Goal: Information Seeking & Learning: Learn about a topic

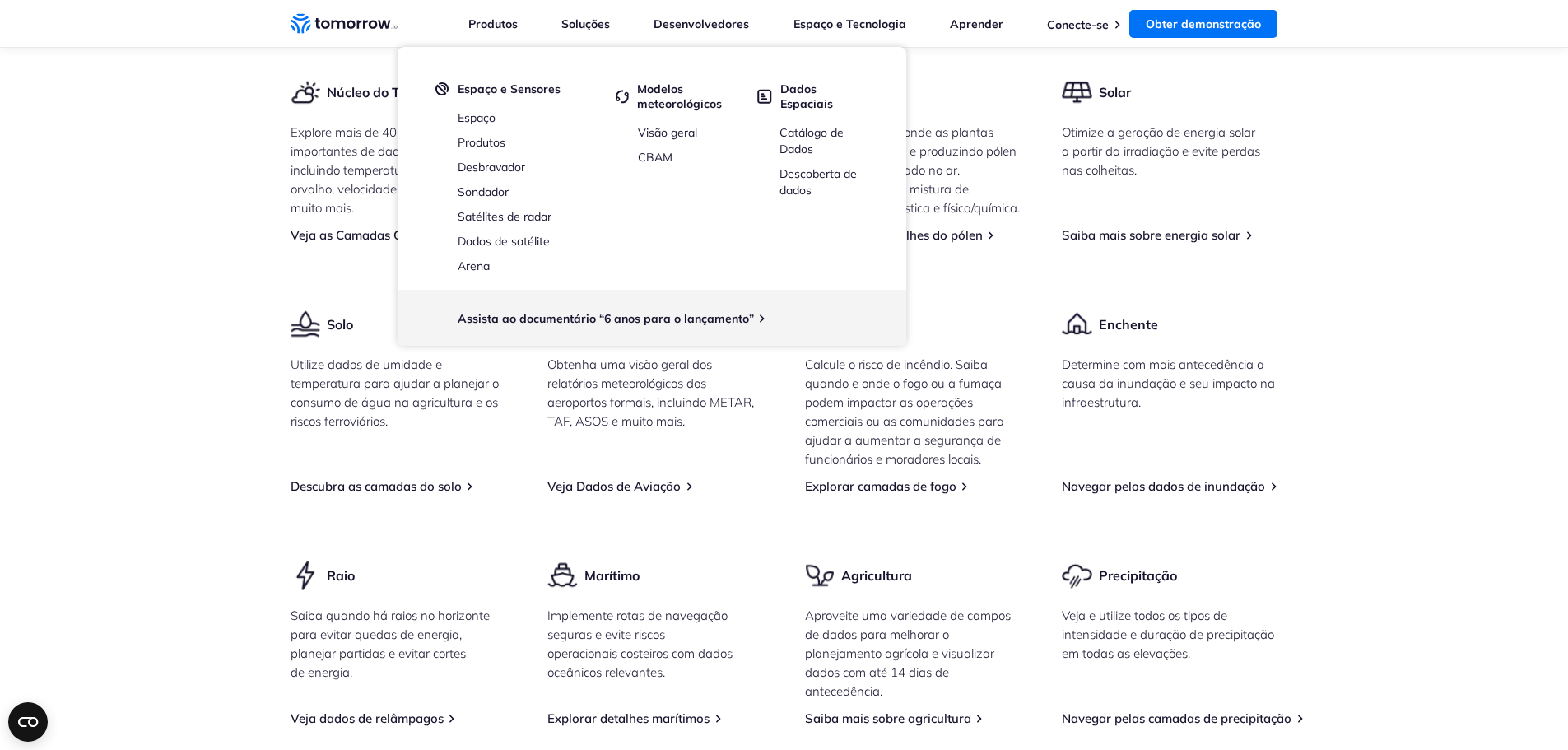
scroll to position [2060, 0]
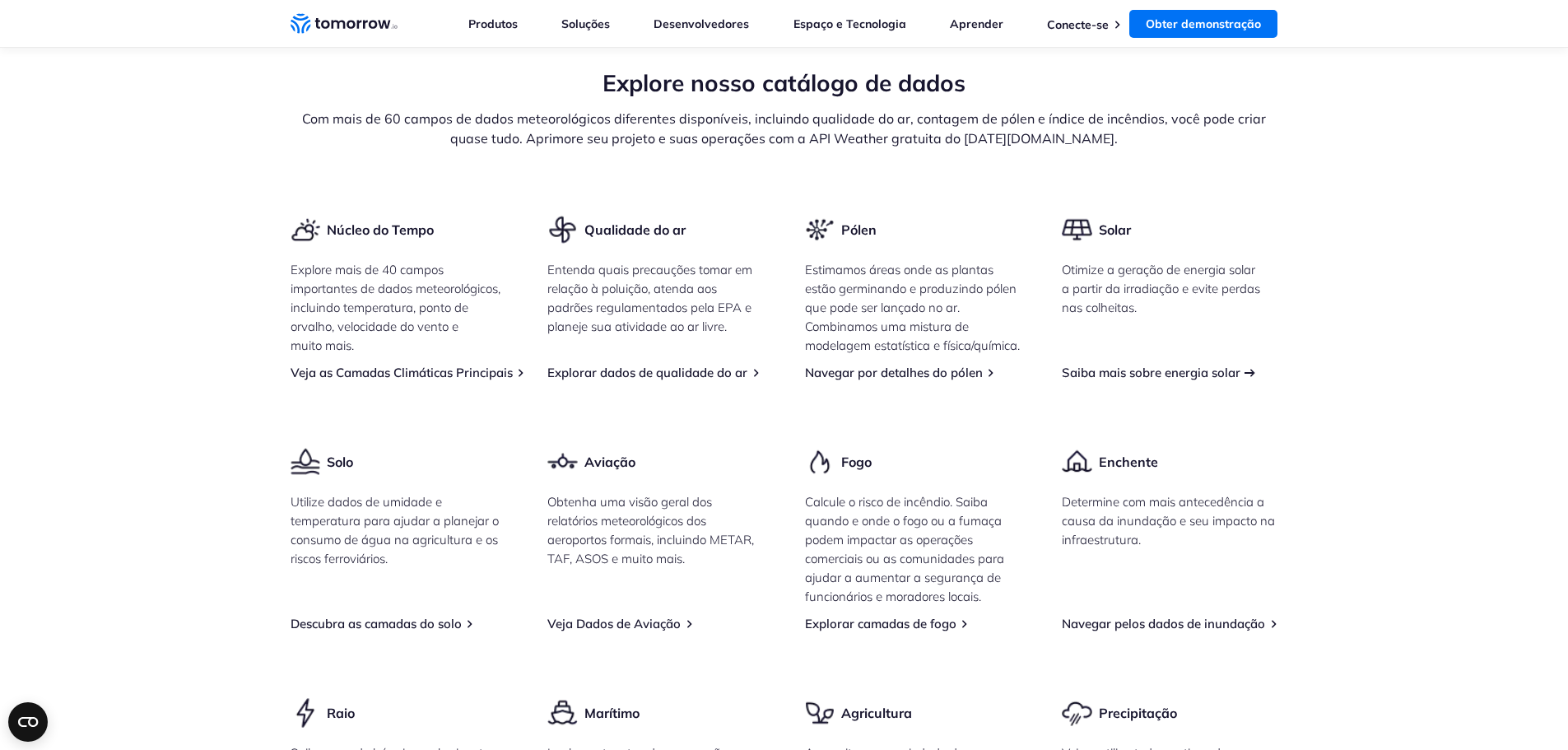
click at [1123, 381] on font "Saiba mais sobre energia solar" at bounding box center [1151, 372] width 178 height 16
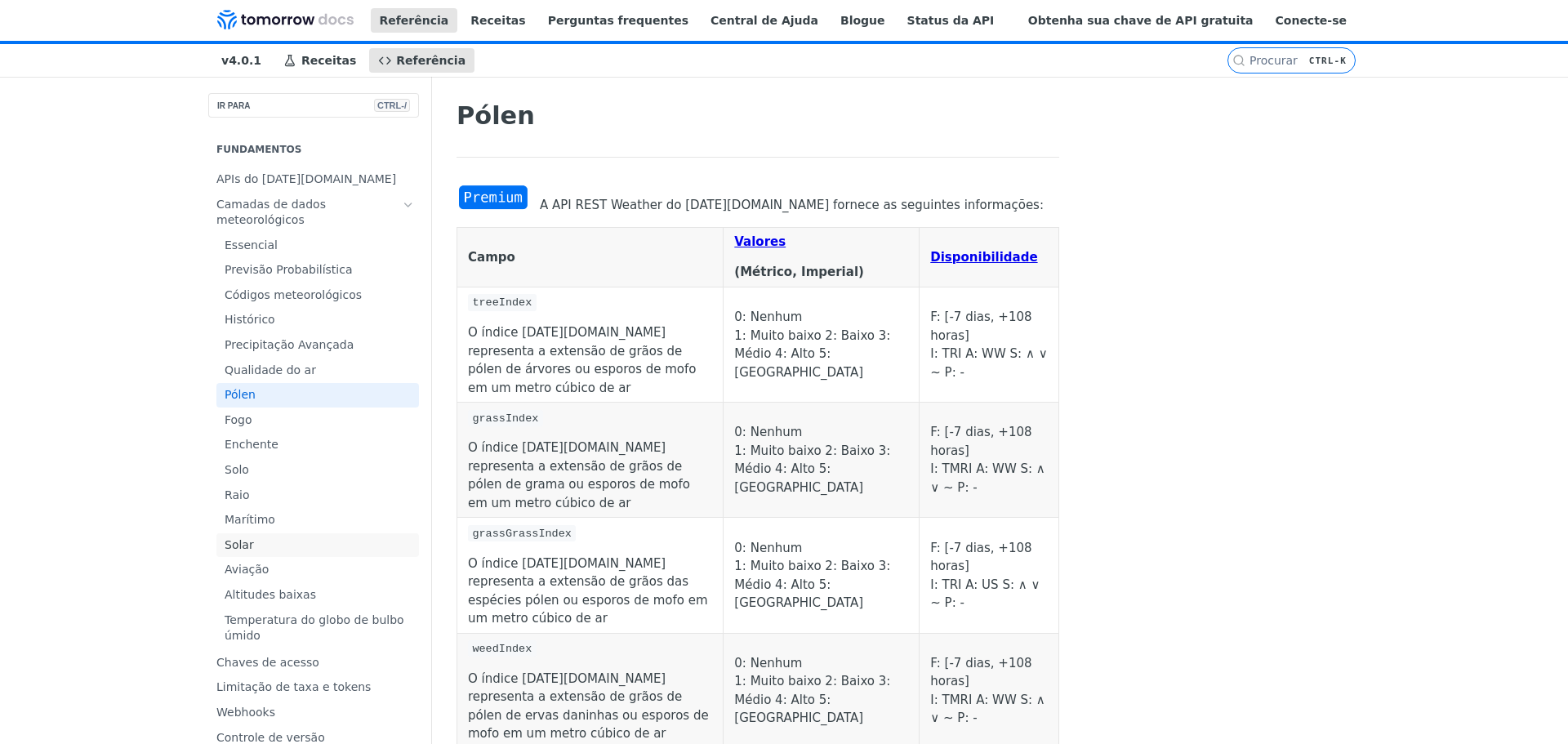
click at [224, 553] on span "Solar" at bounding box center [320, 546] width 191 height 16
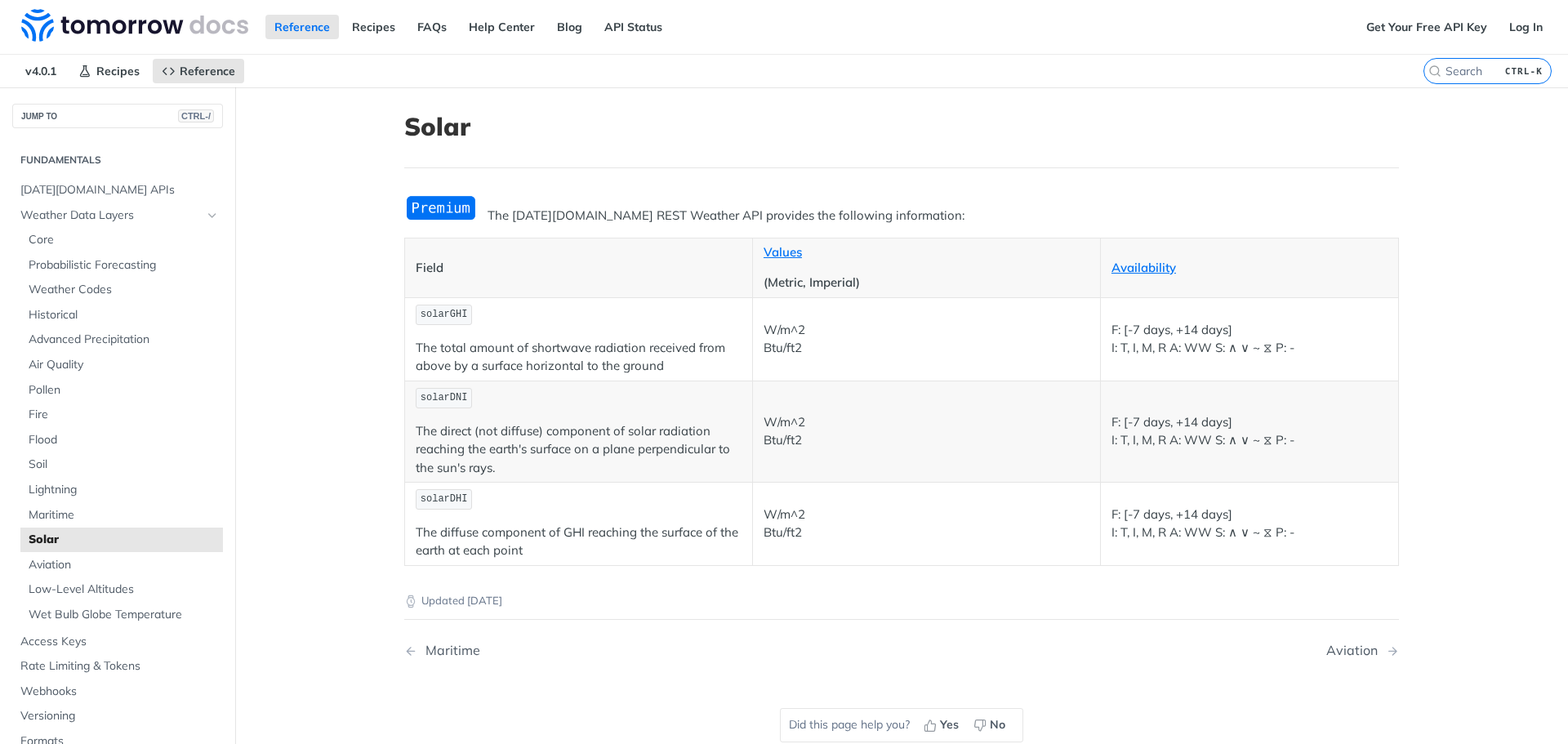
click at [755, 147] on header "Solar" at bounding box center [901, 140] width 995 height 57
click at [142, 29] on img at bounding box center [135, 26] width 227 height 33
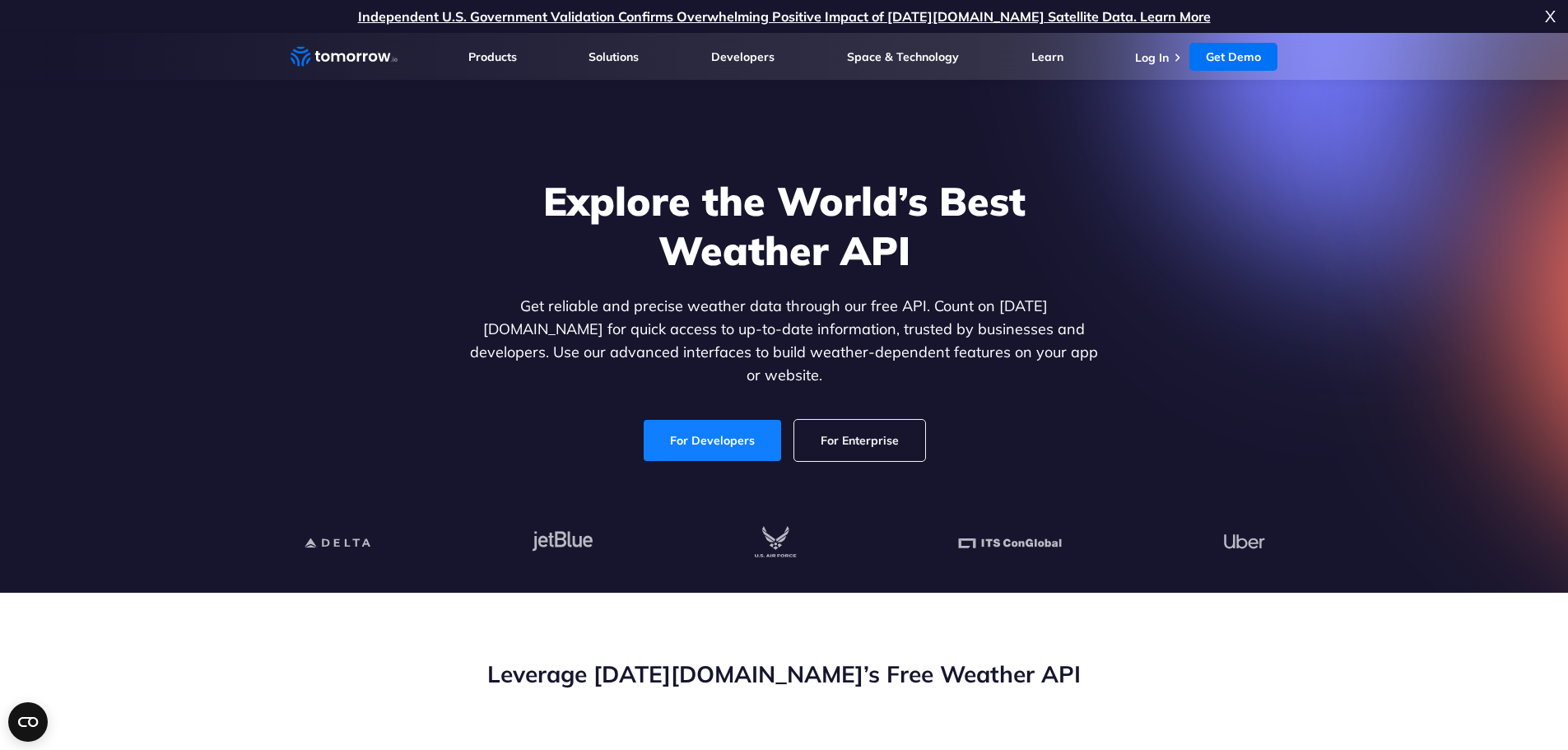
click at [721, 421] on link "For Developers" at bounding box center [712, 441] width 138 height 42
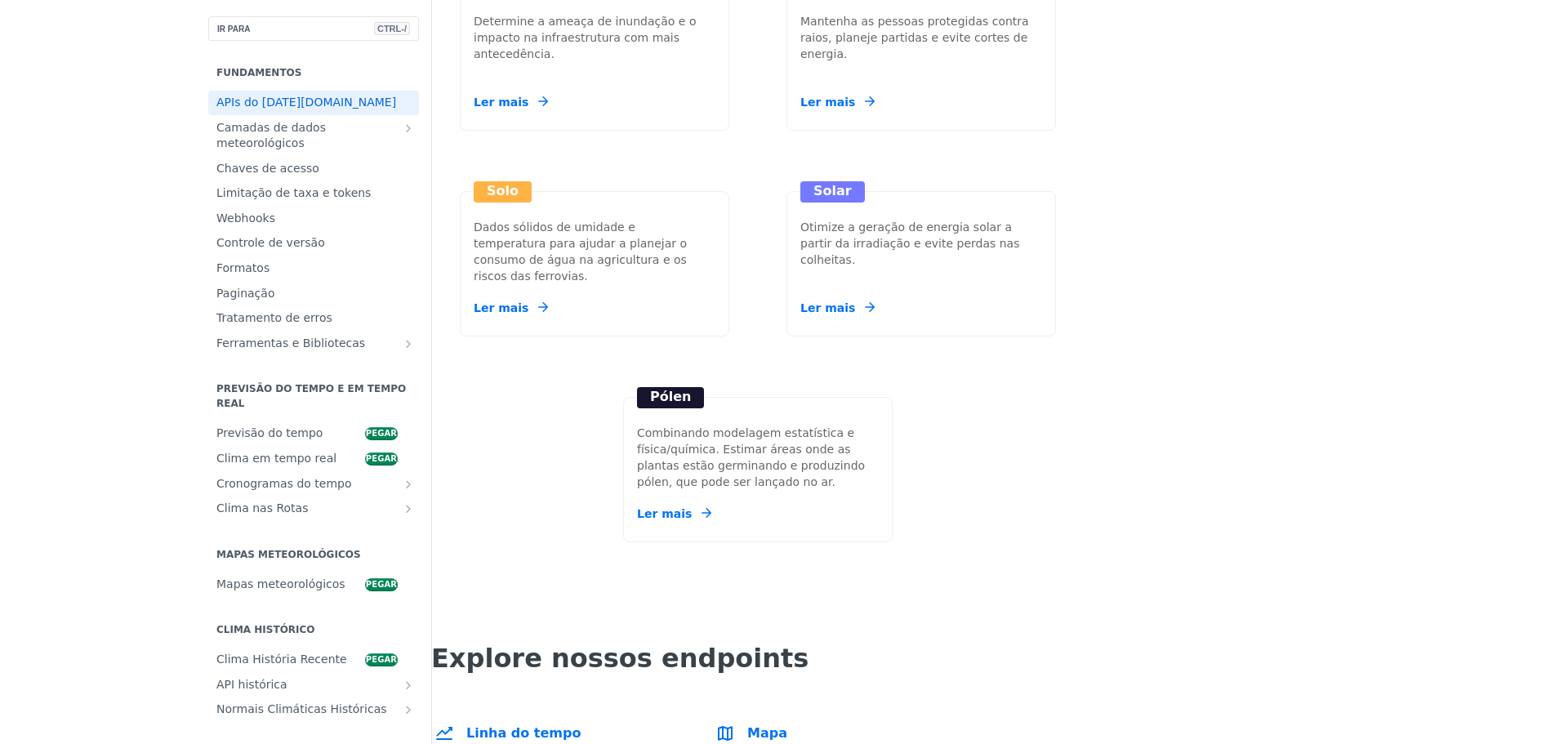
scroll to position [2289, 0]
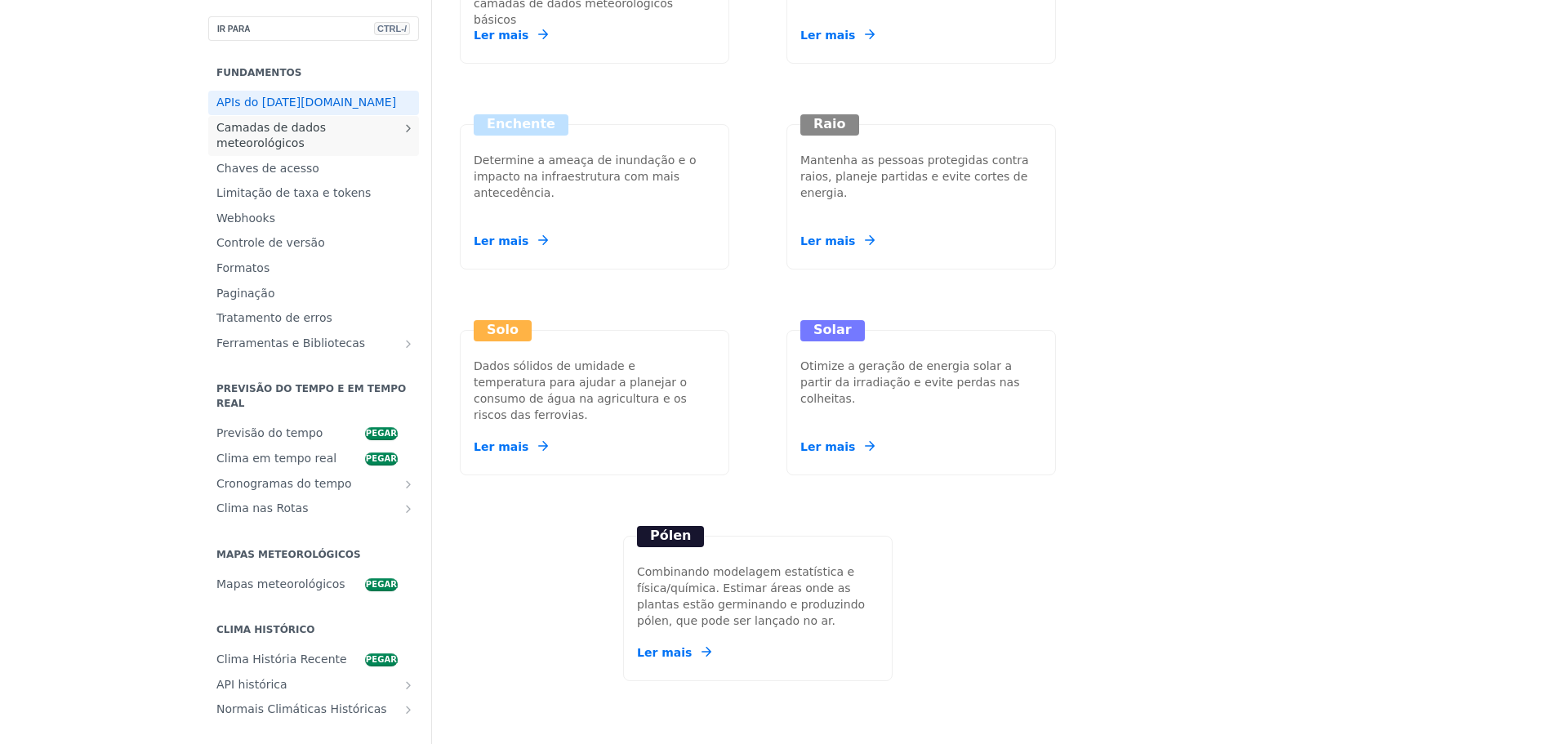
click at [216, 138] on font "Camadas de dados meteorológicos" at bounding box center [270, 136] width 109 height 29
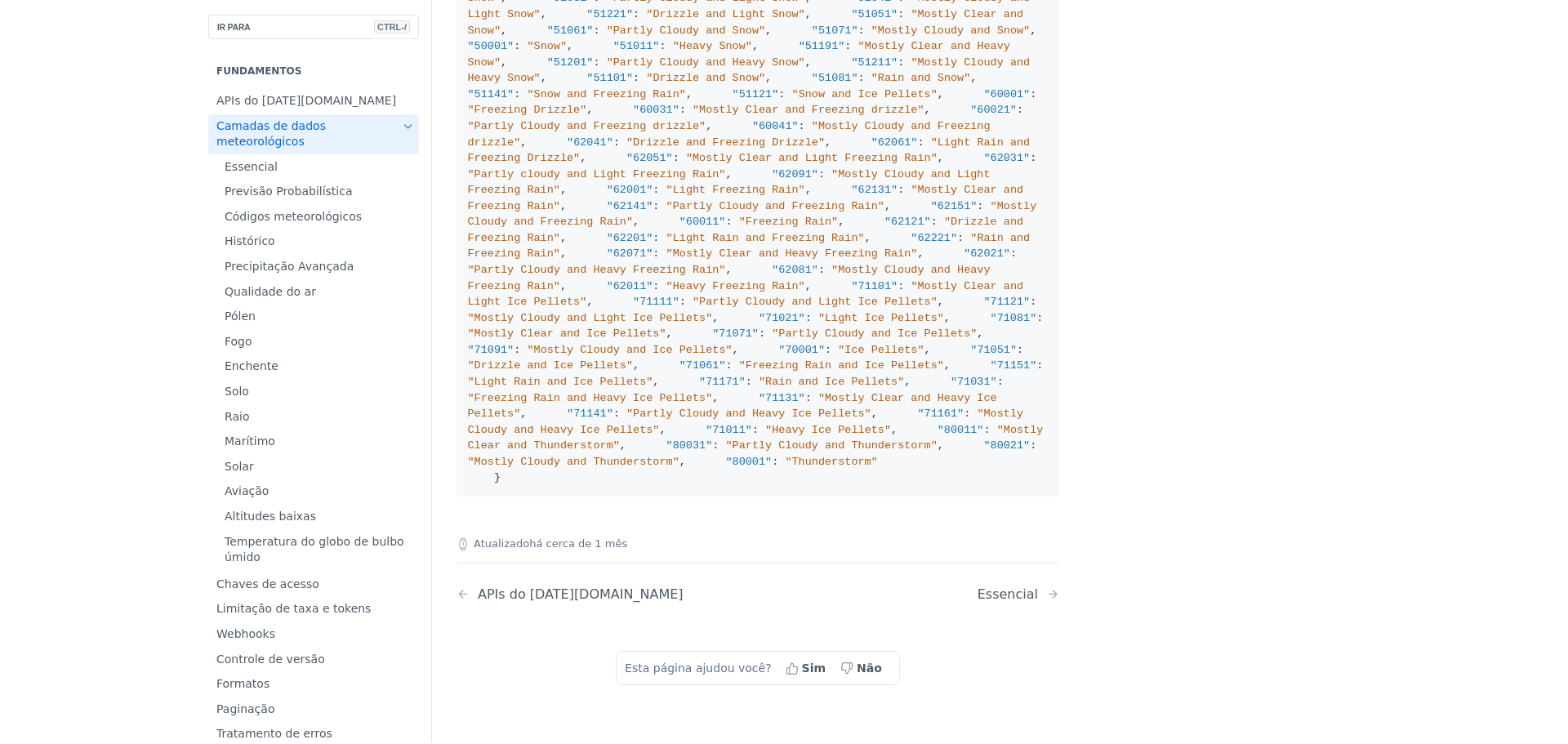
scroll to position [2210, 0]
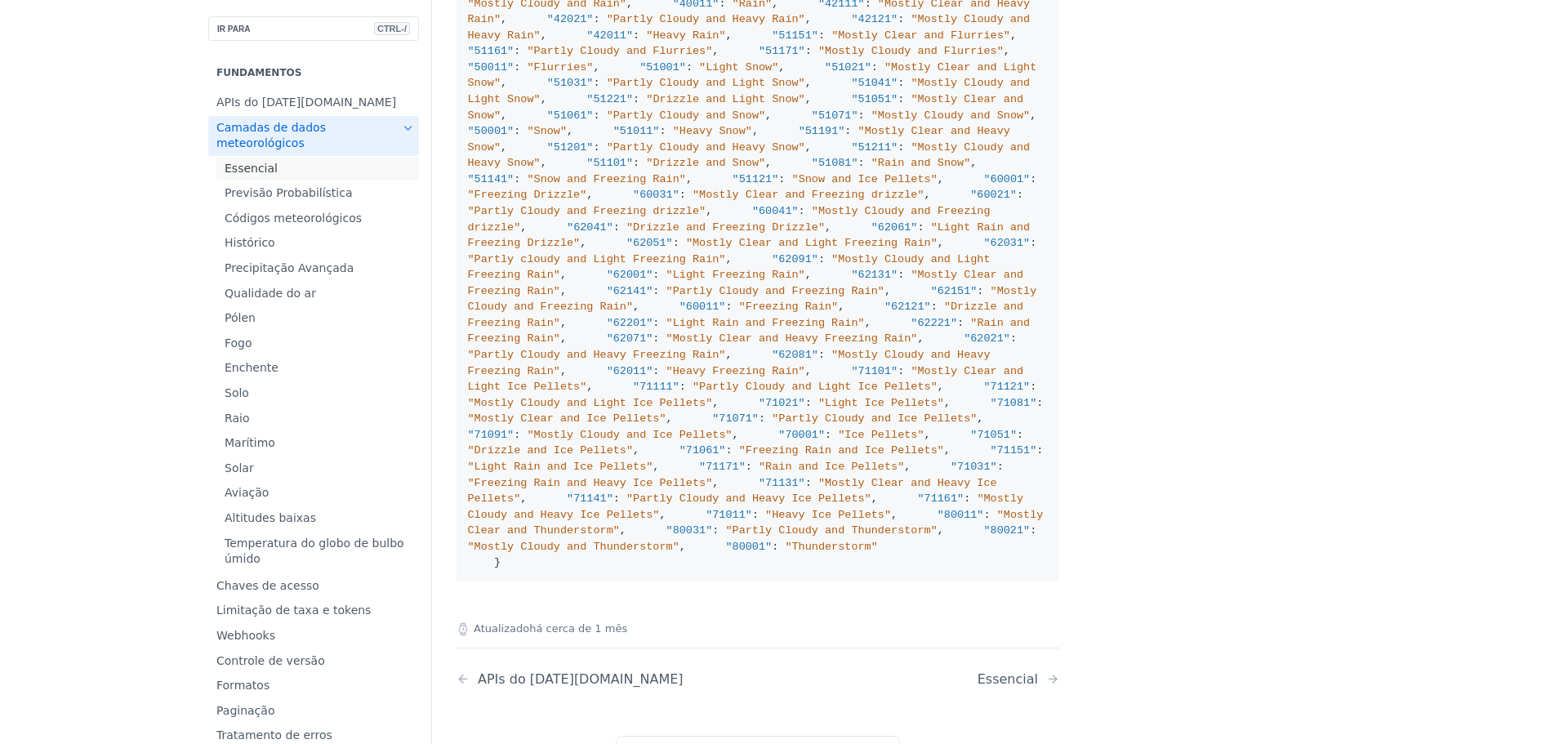
click at [242, 169] on font "Essencial" at bounding box center [251, 169] width 53 height 13
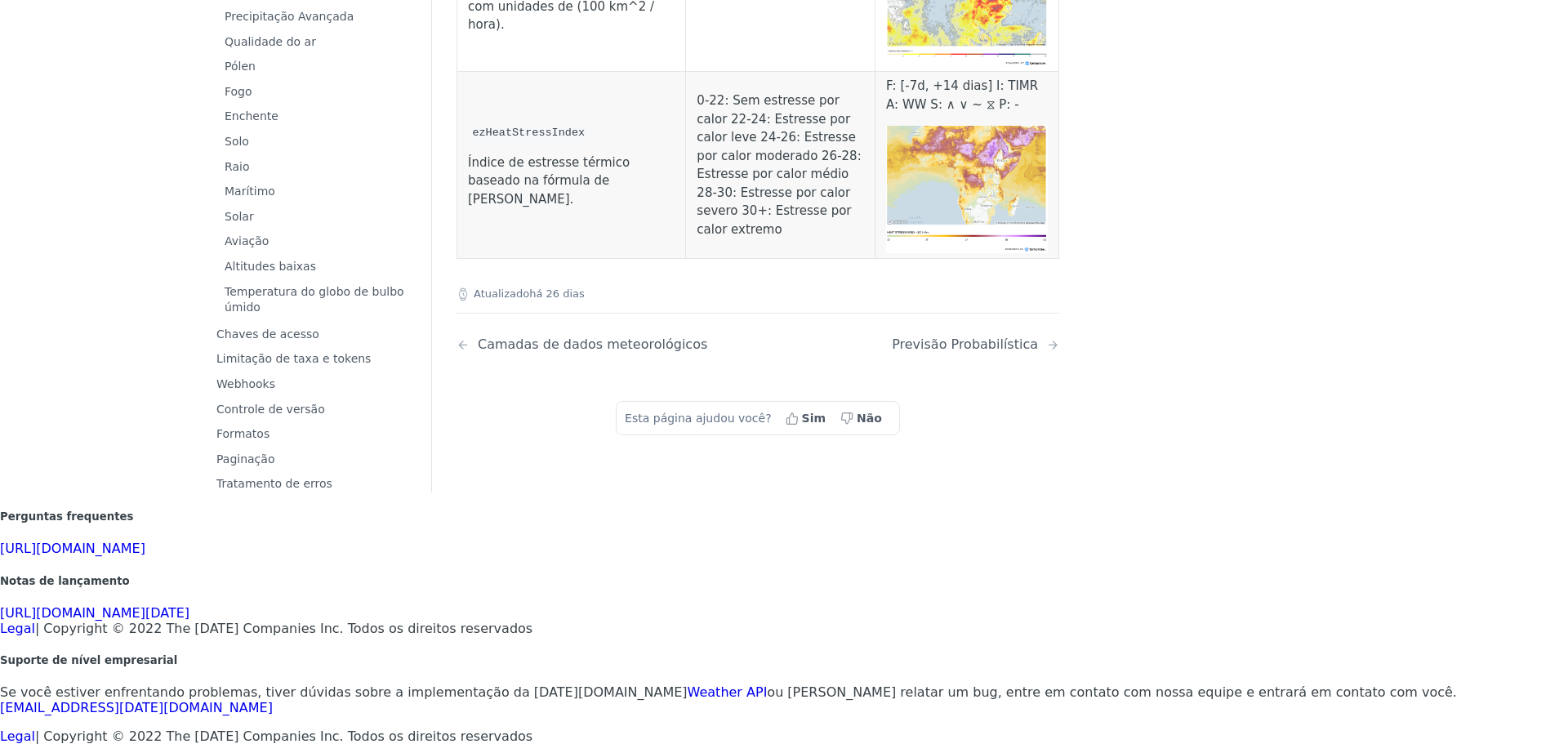
scroll to position [8542, 0]
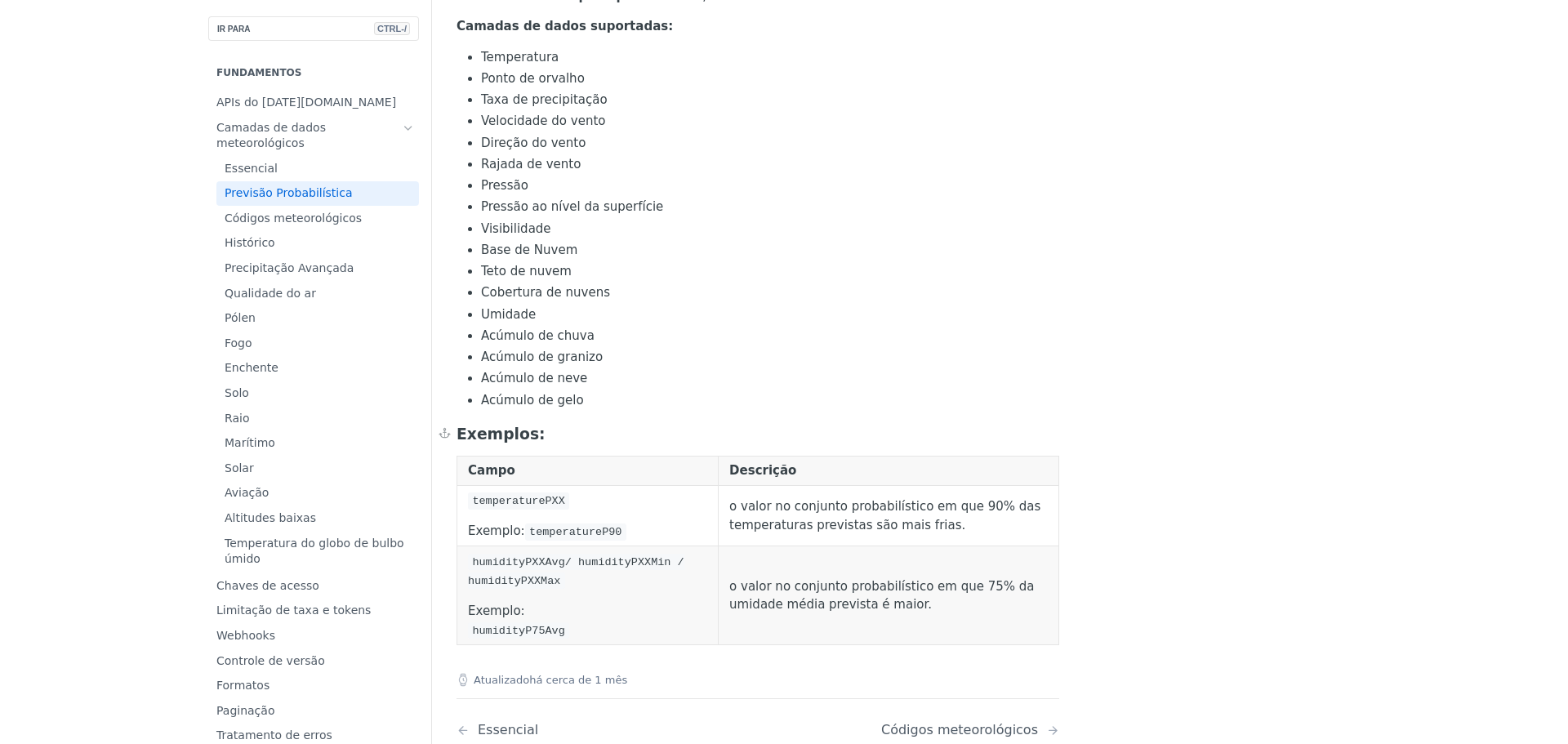
scroll to position [953, 0]
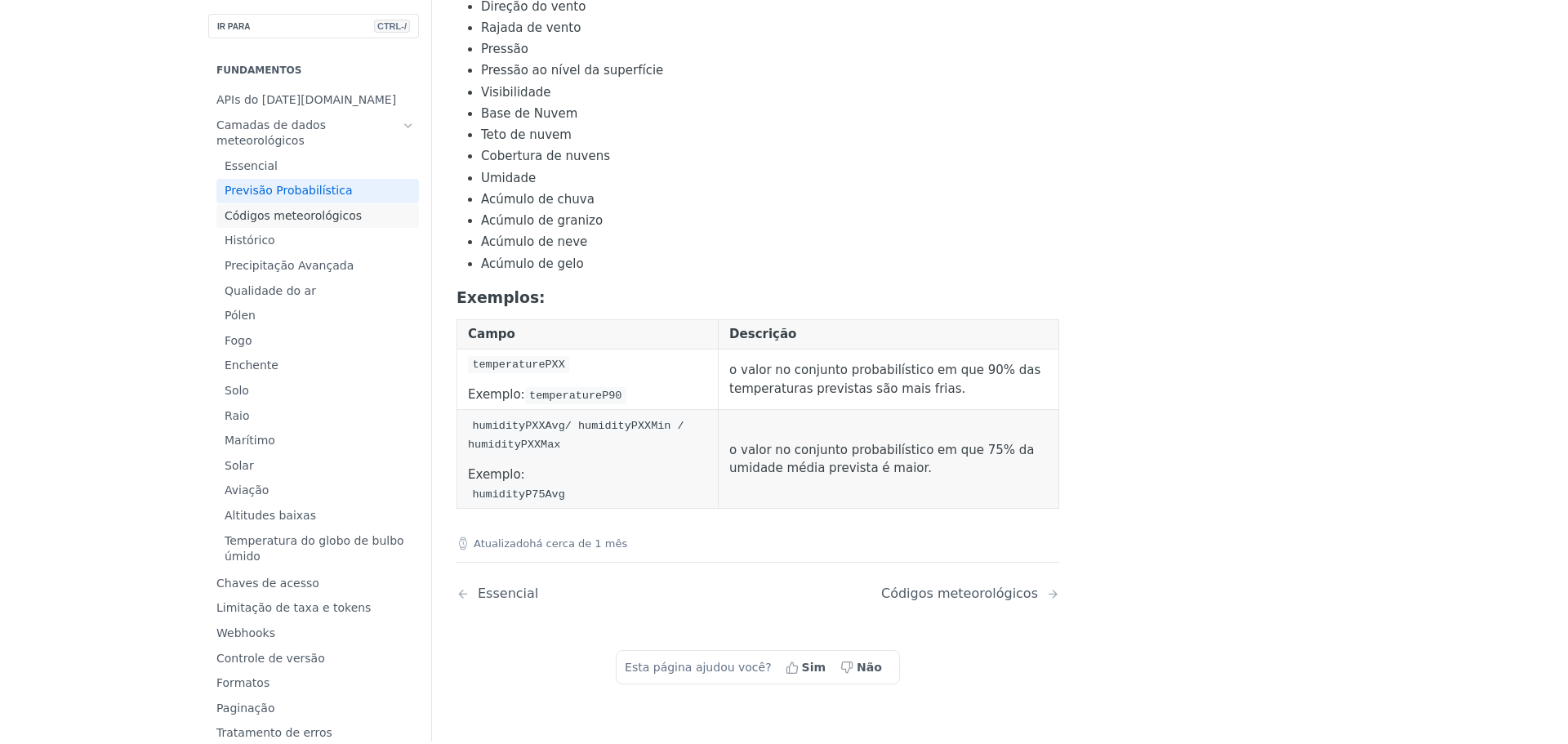
click at [281, 209] on font "Códigos meteorológicos" at bounding box center [293, 215] width 137 height 13
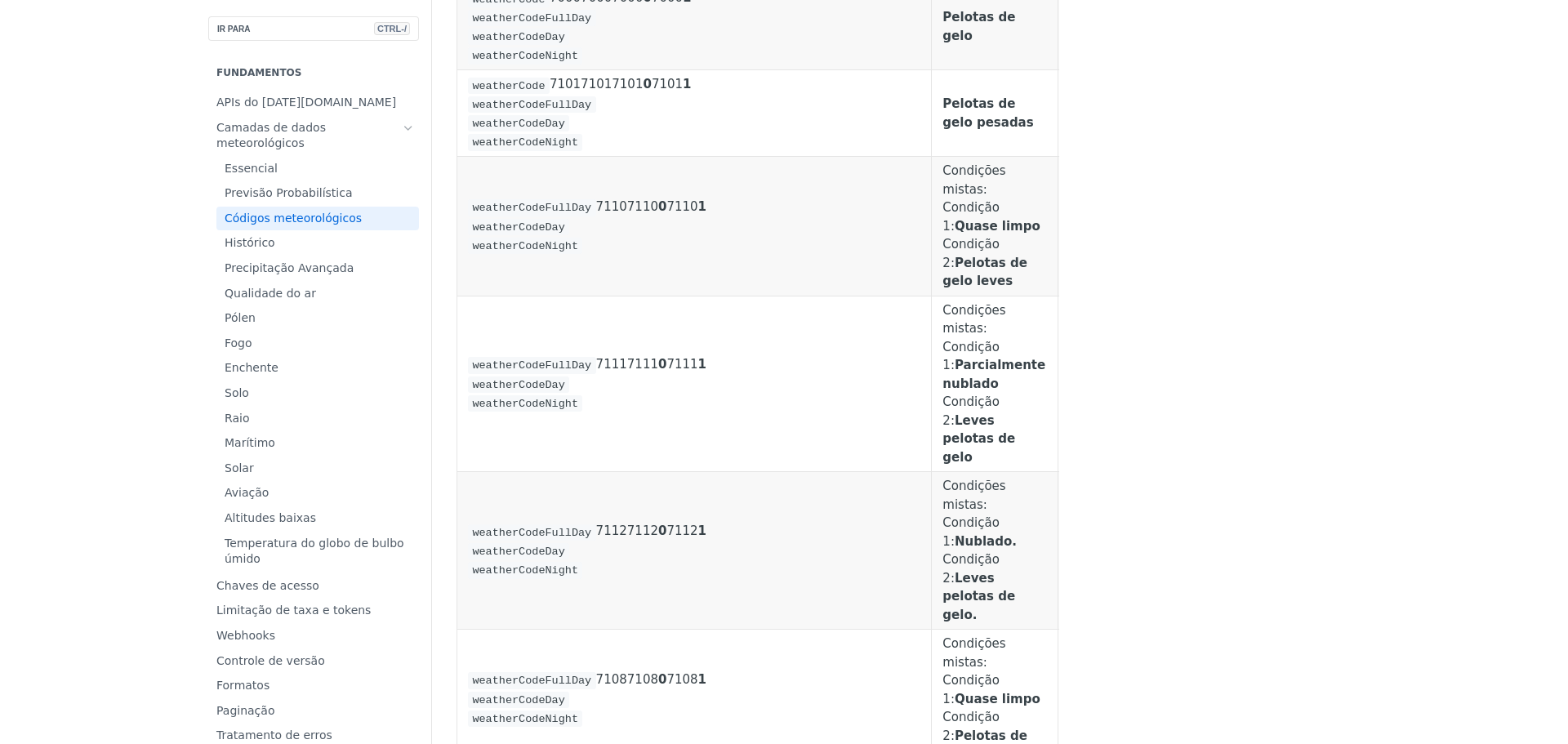
scroll to position [9257, 0]
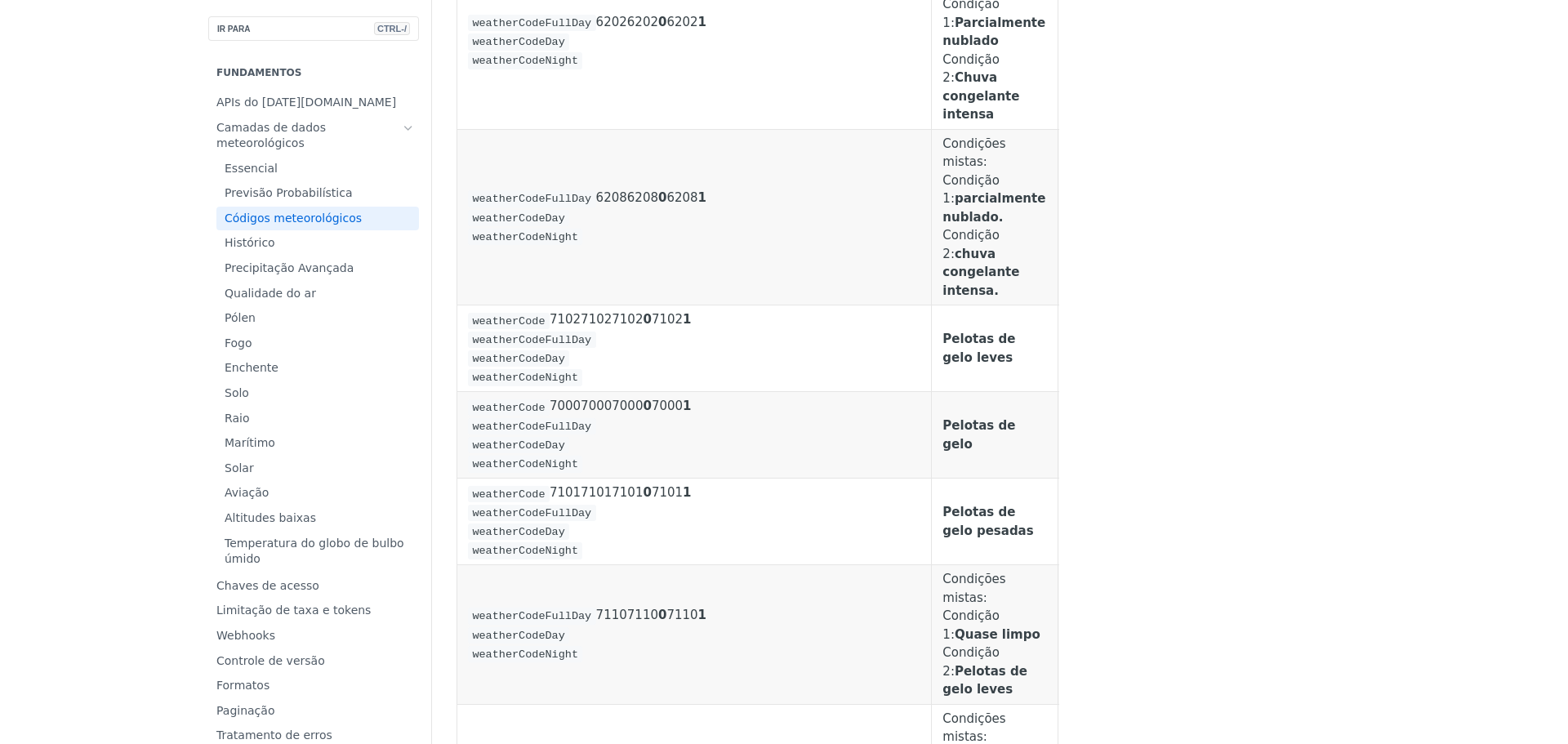
drag, startPoint x: 1027, startPoint y: 233, endPoint x: 1103, endPoint y: 191, distance: 86.8
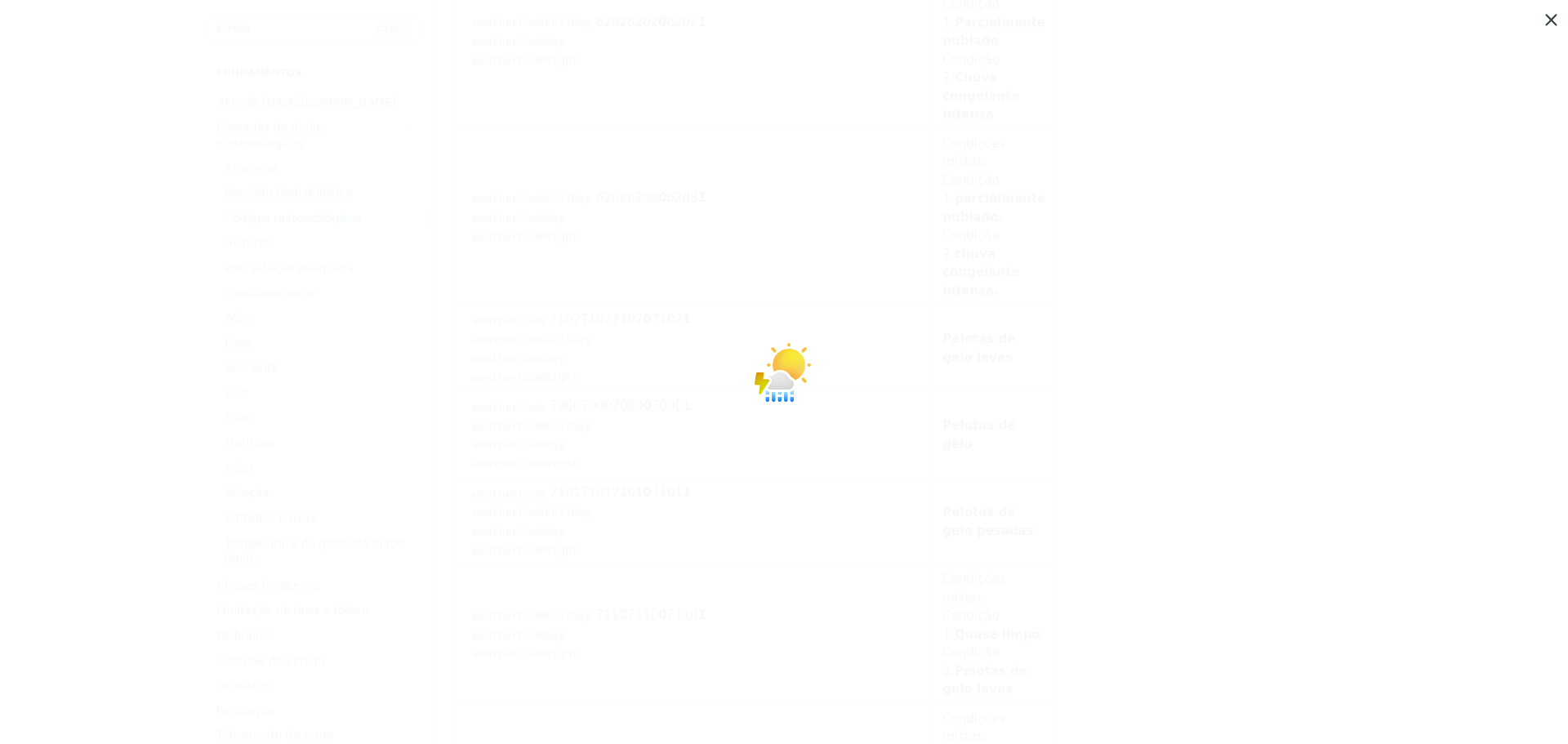
click at [1553, 19] on span "Collapse image" at bounding box center [784, 372] width 1568 height 744
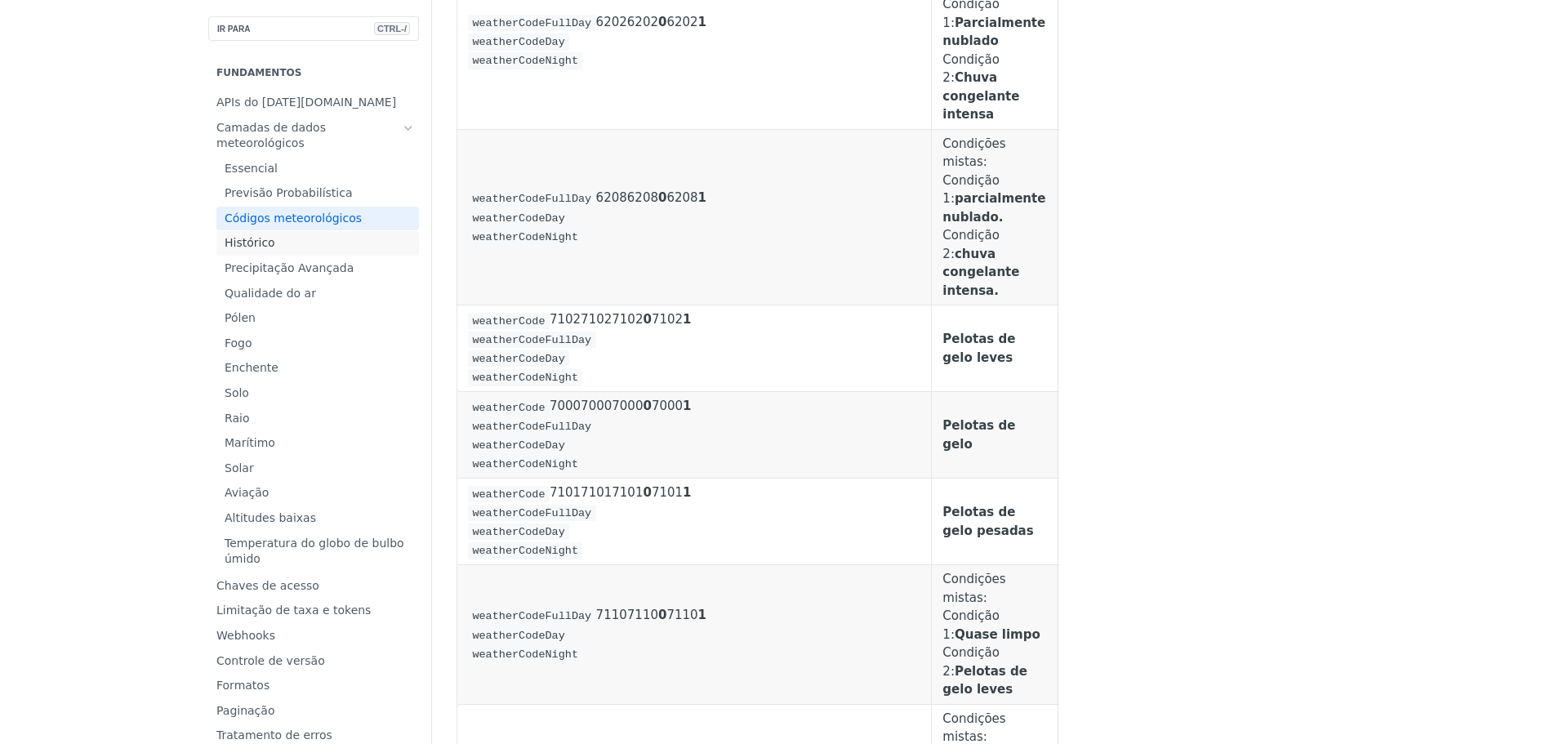
click at [264, 237] on span "Histórico" at bounding box center [320, 244] width 191 height 16
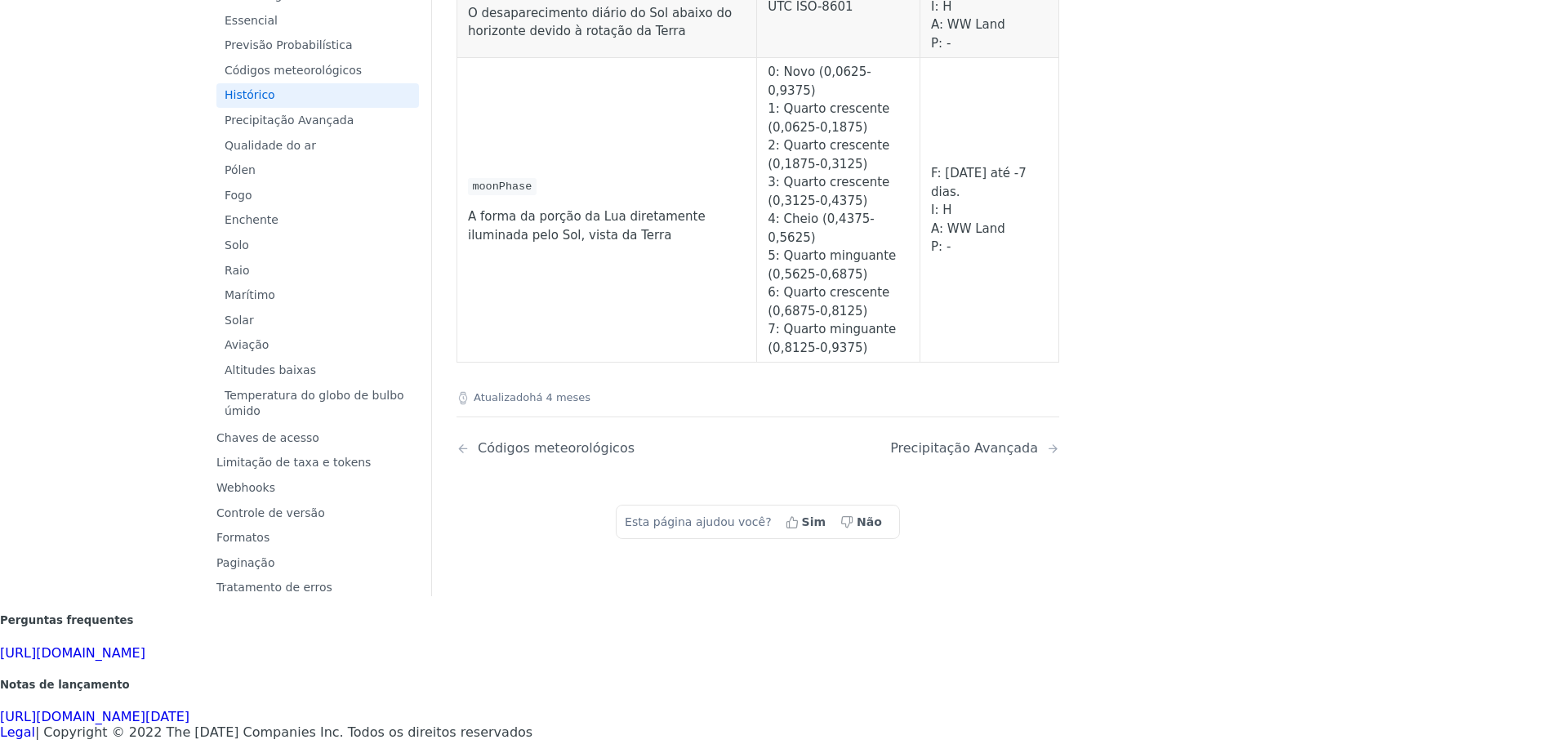
scroll to position [2859, 0]
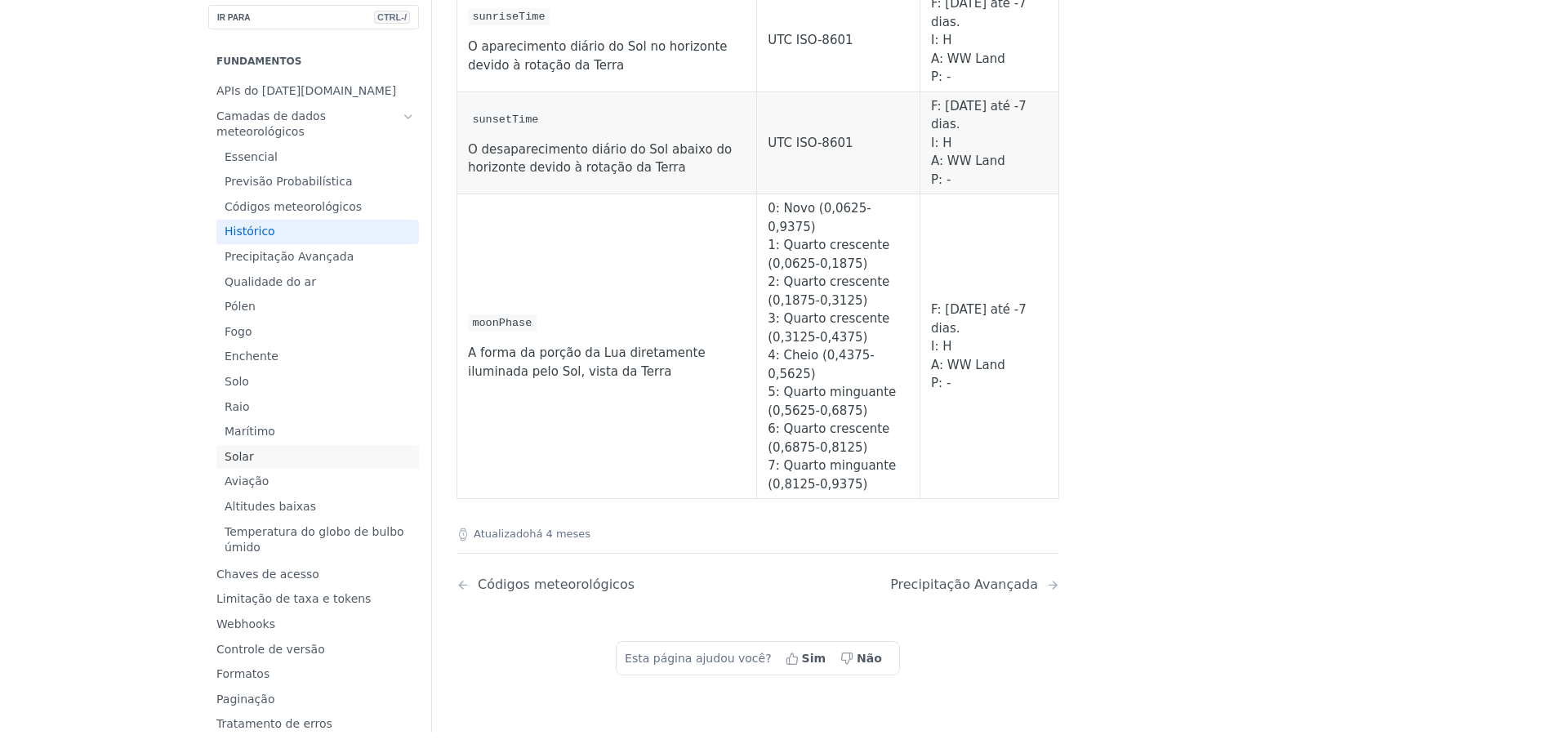
click at [266, 449] on span "Solar" at bounding box center [320, 457] width 191 height 16
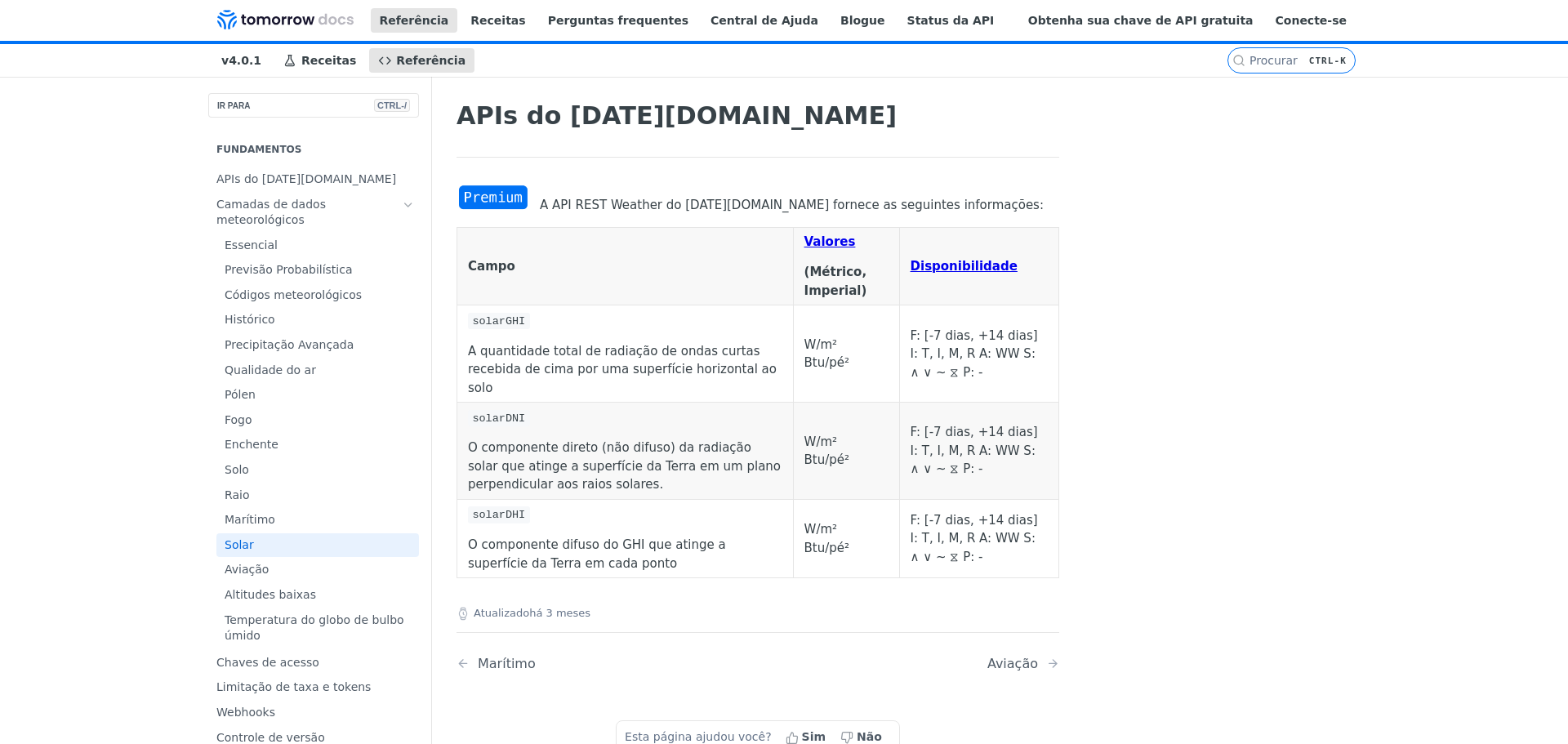
scroll to position [272, 0]
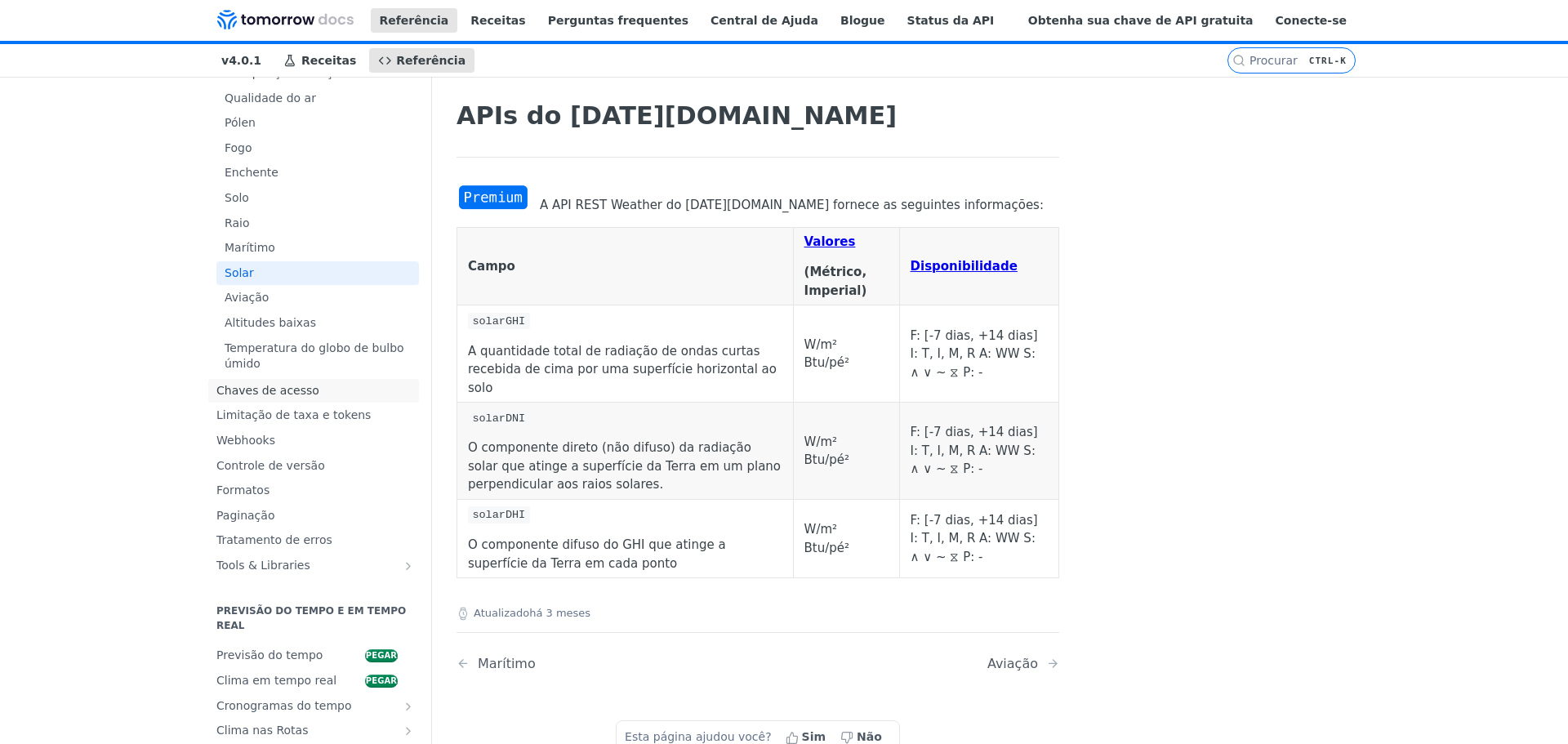
click at [270, 390] on font "Chaves de acesso" at bounding box center [267, 390] width 103 height 13
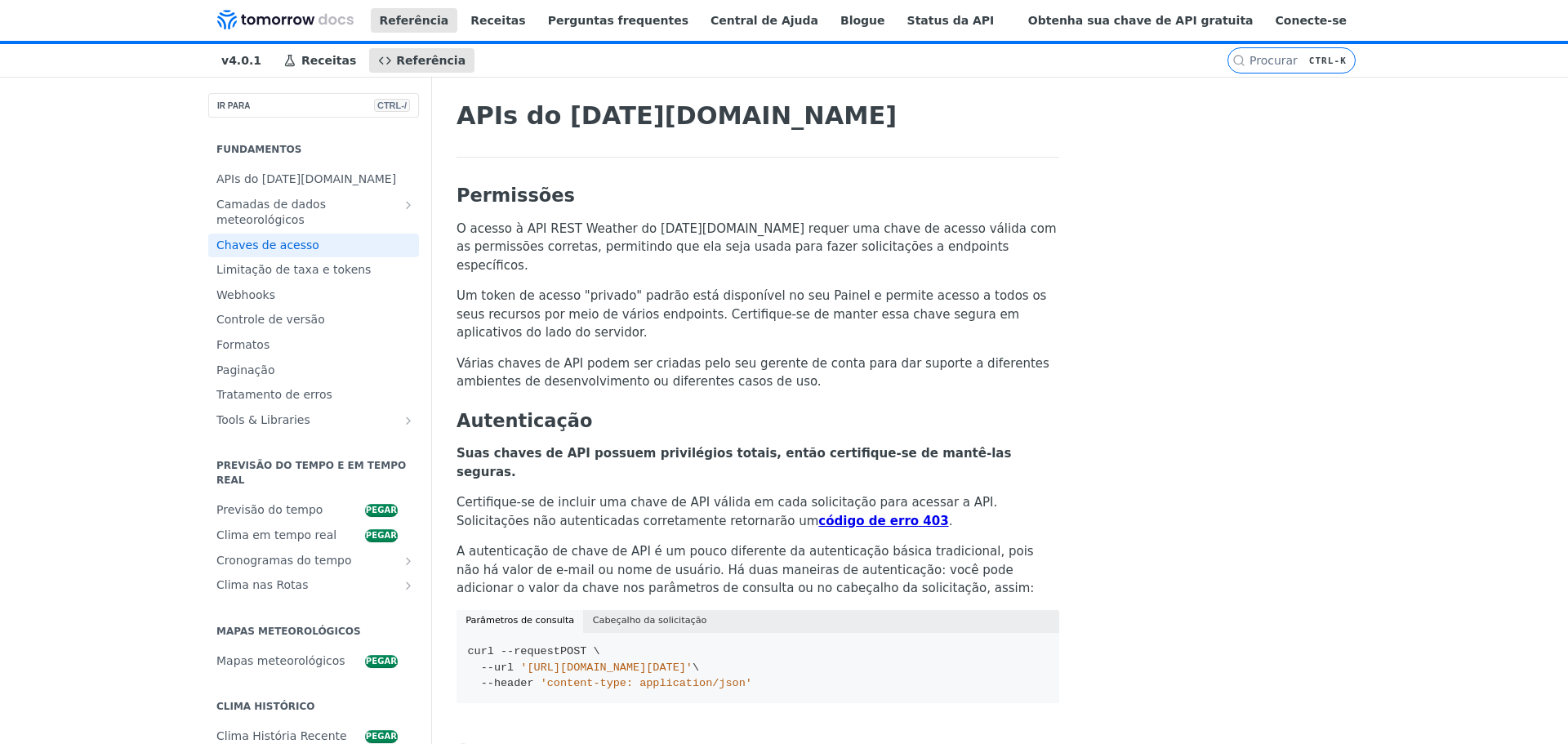
scroll to position [137, 0]
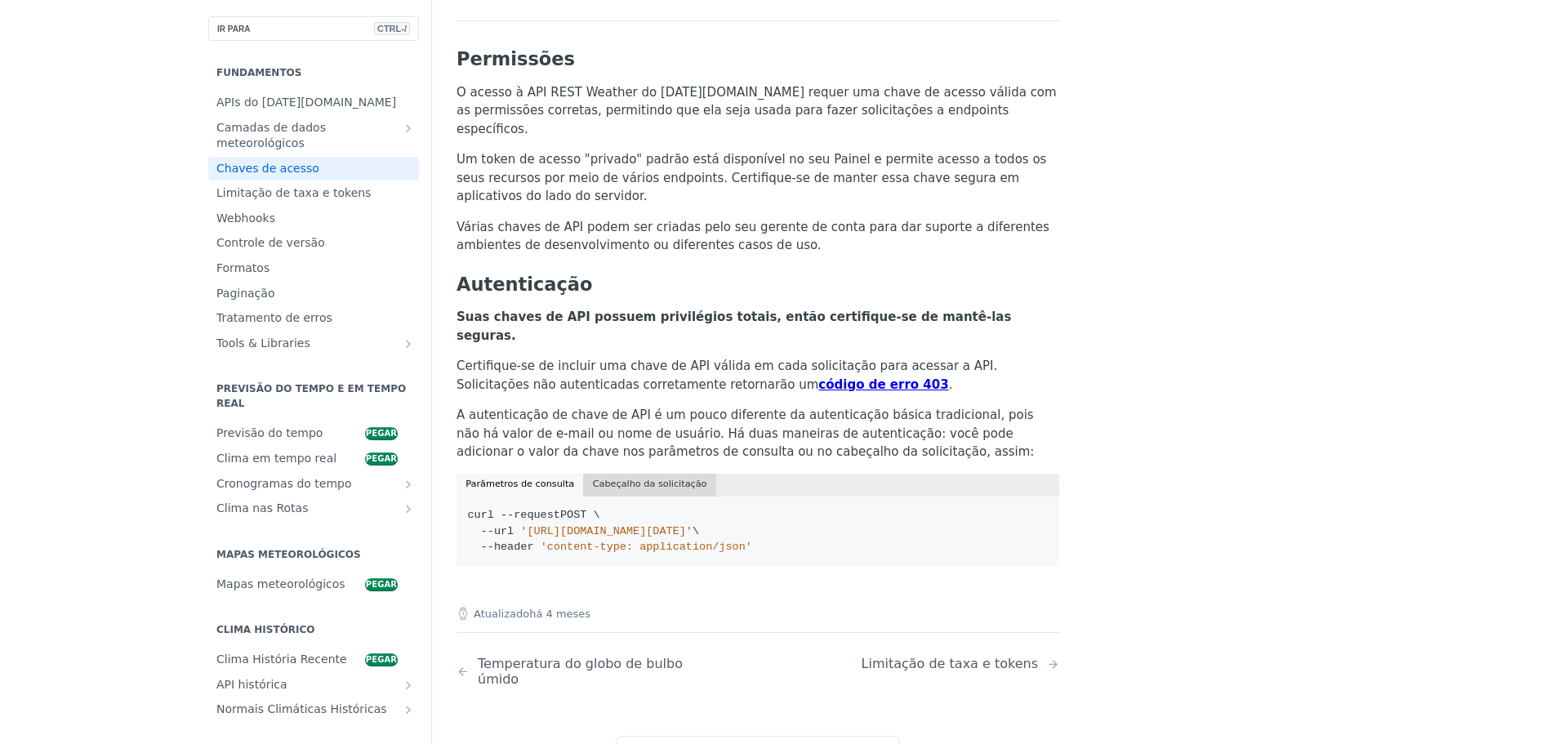
click at [622, 478] on font "Cabeçalho da solicitação" at bounding box center [649, 484] width 114 height 11
click at [635, 478] on font "Cabeçalho da solicitação" at bounding box center [649, 484] width 114 height 11
click at [533, 474] on div "Parâmetros de consulta Cabeçalho da solicitação" at bounding box center [757, 485] width 603 height 23
click at [593, 478] on font "Cabeçalho da solicitação" at bounding box center [649, 484] width 114 height 11
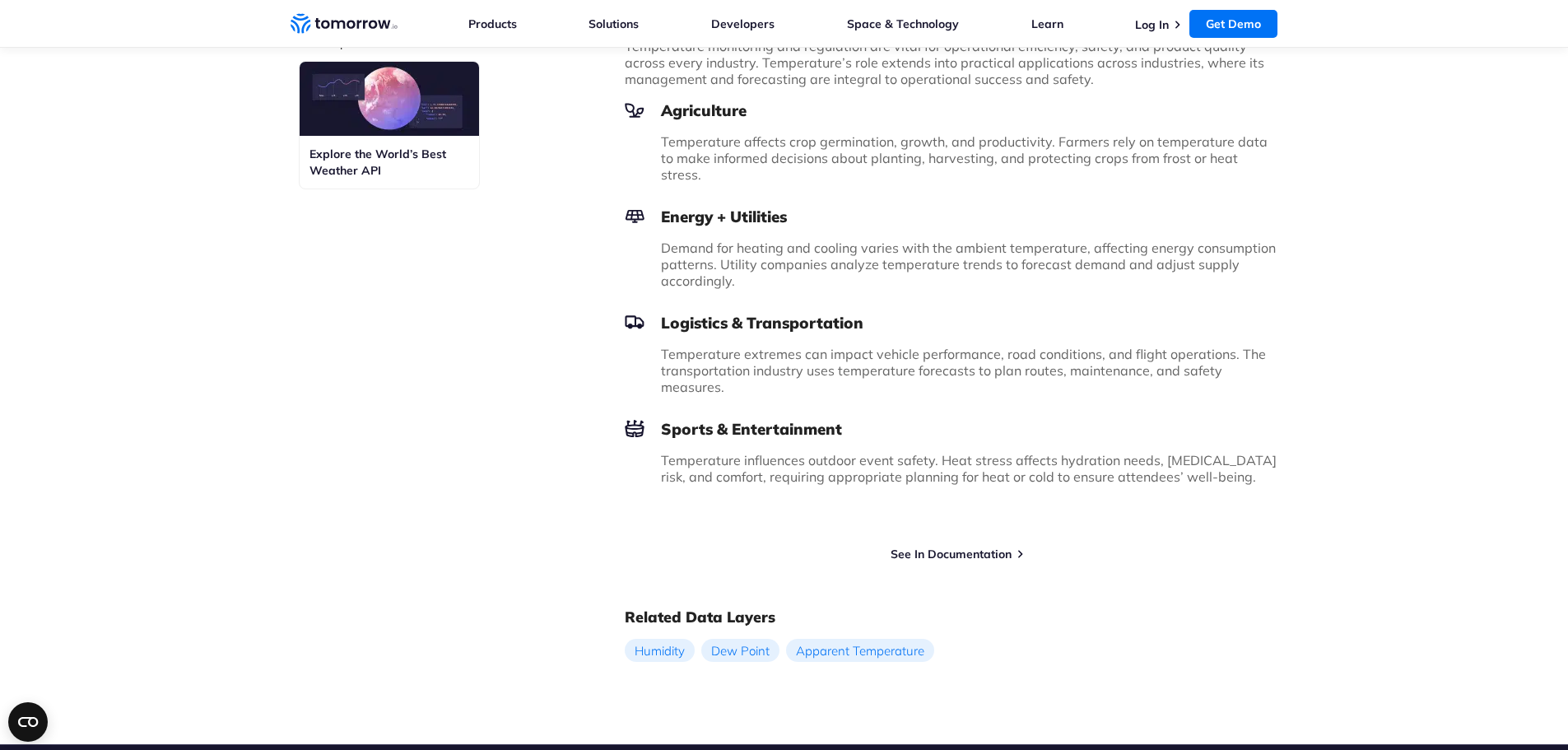
scroll to position [977, 0]
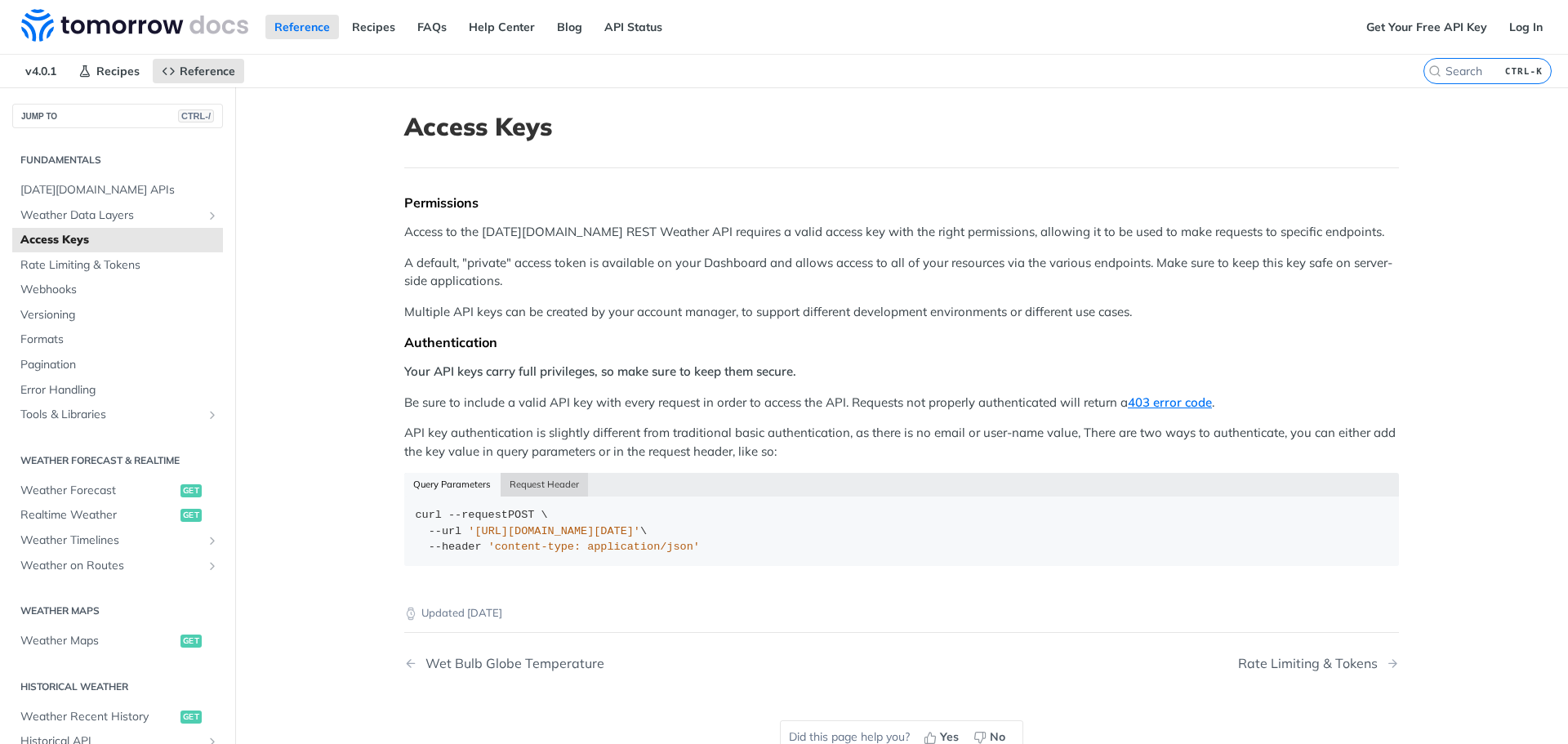
click at [540, 486] on button "Request Header" at bounding box center [544, 484] width 88 height 23
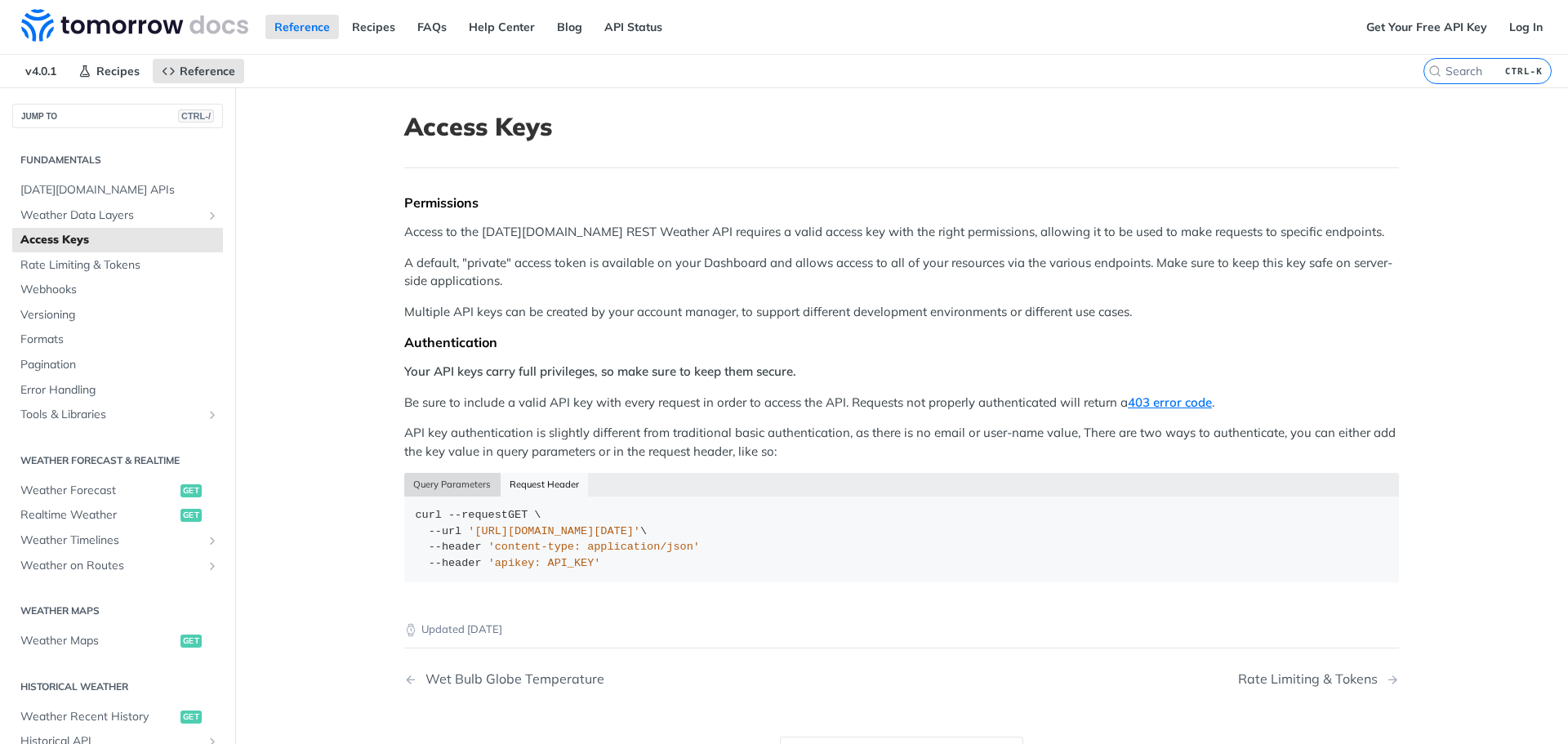
click at [461, 494] on button "Query Parameters" at bounding box center [452, 484] width 96 height 23
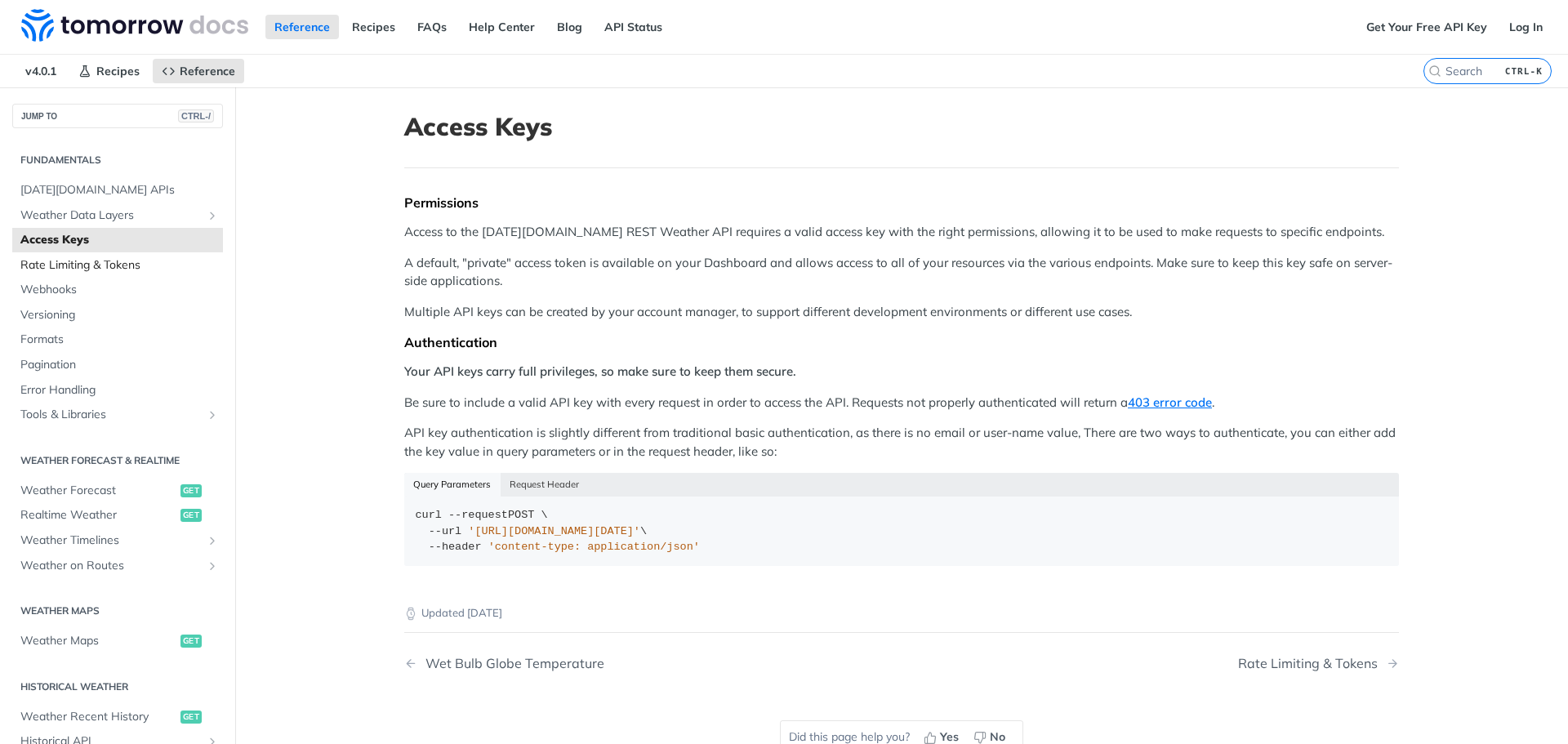
click at [90, 265] on span "Rate Limiting & Tokens" at bounding box center [119, 266] width 199 height 16
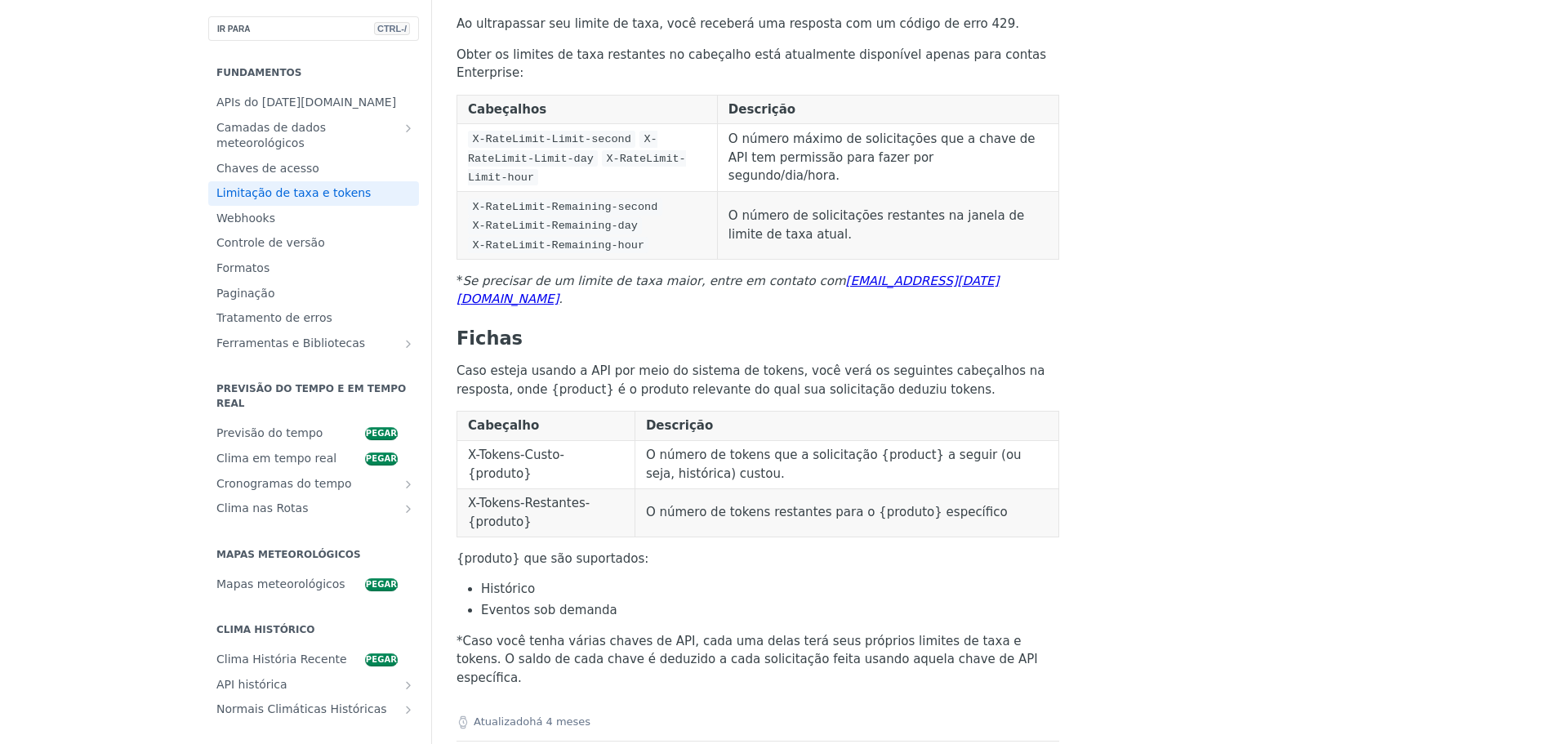
scroll to position [409, 0]
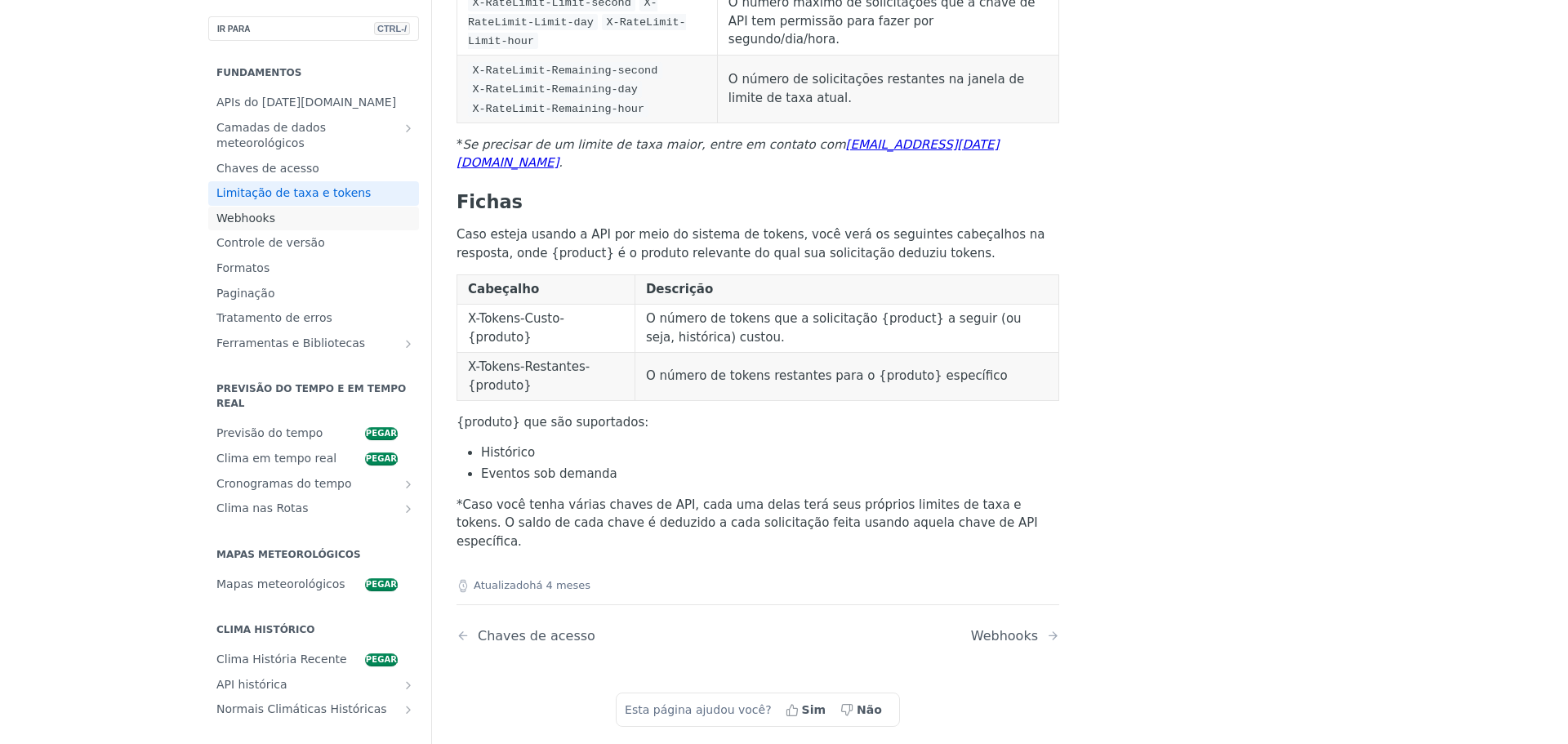
click at [216, 212] on font "Webhooks" at bounding box center [245, 218] width 59 height 13
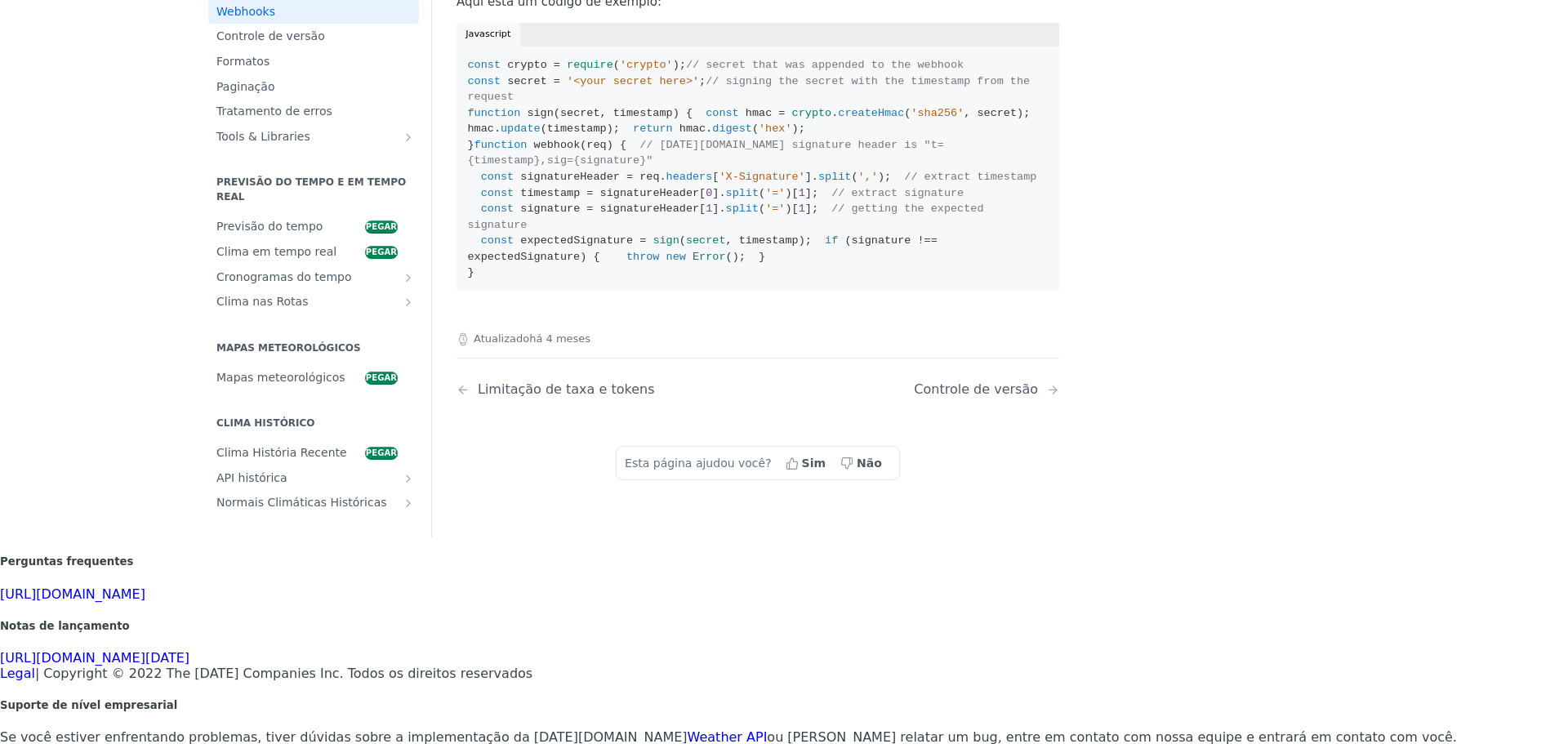
scroll to position [1362, 0]
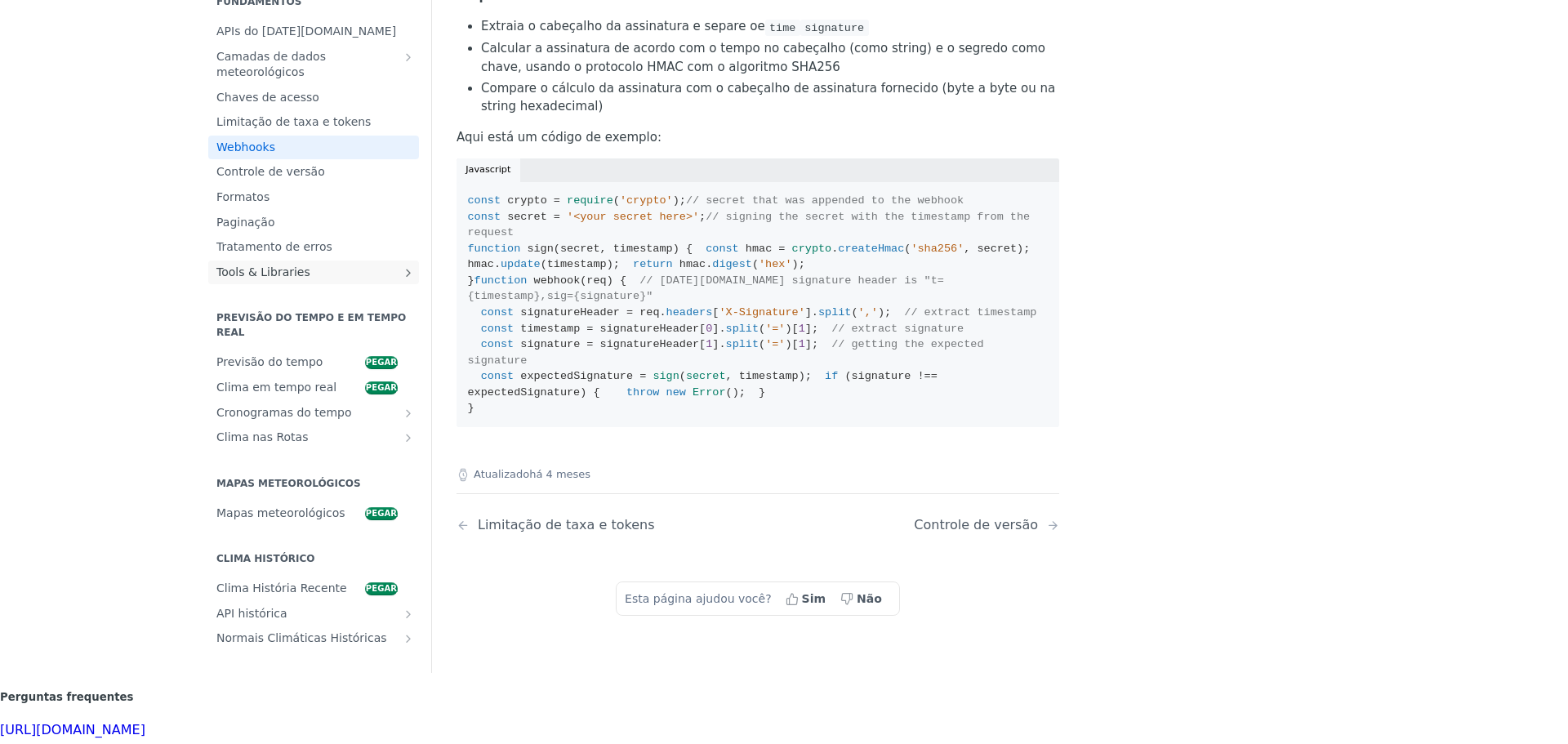
click at [265, 281] on span "Tools & Libraries" at bounding box center [307, 273] width 181 height 16
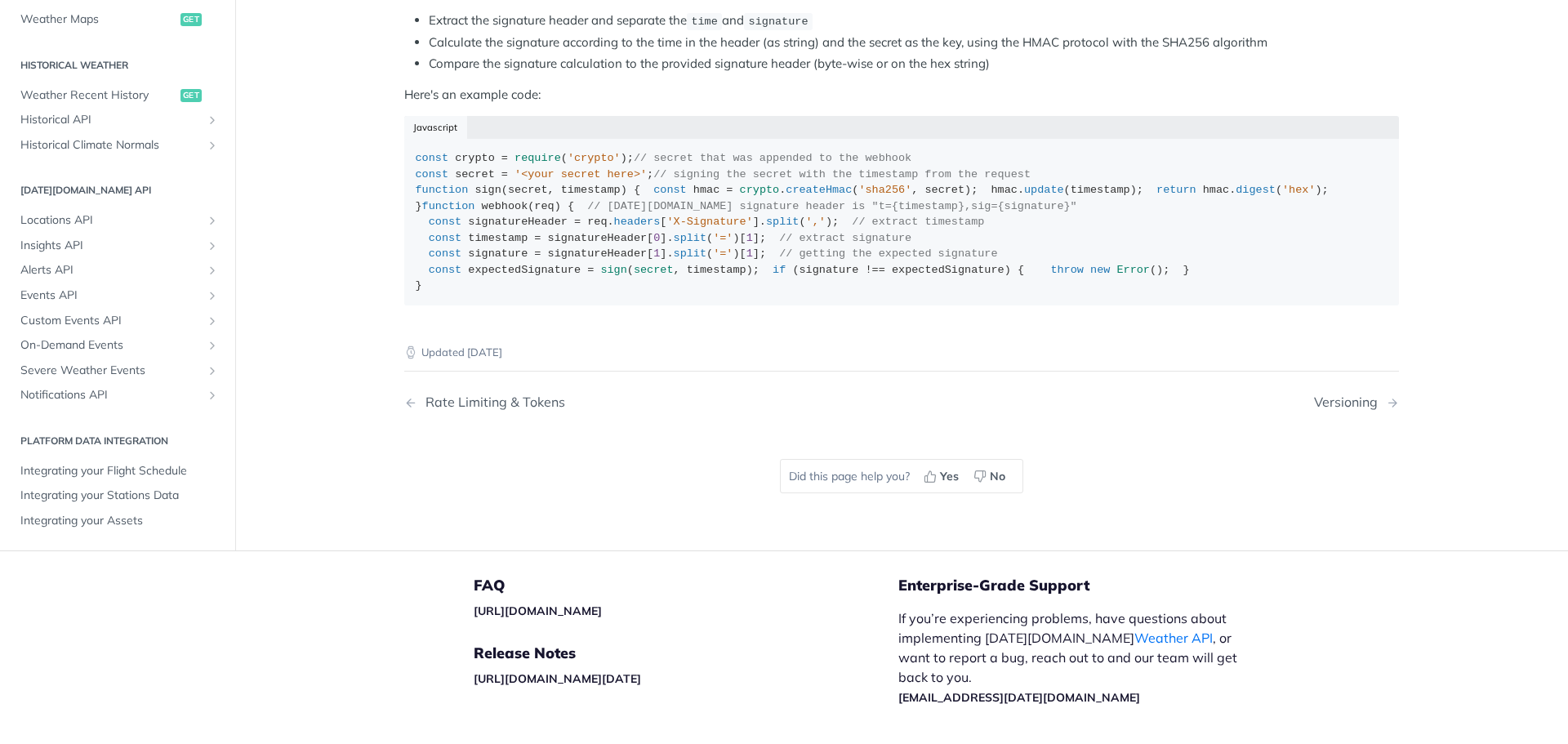
scroll to position [342, 0]
click at [201, 279] on span "Alerts API" at bounding box center [111, 270] width 181 height 16
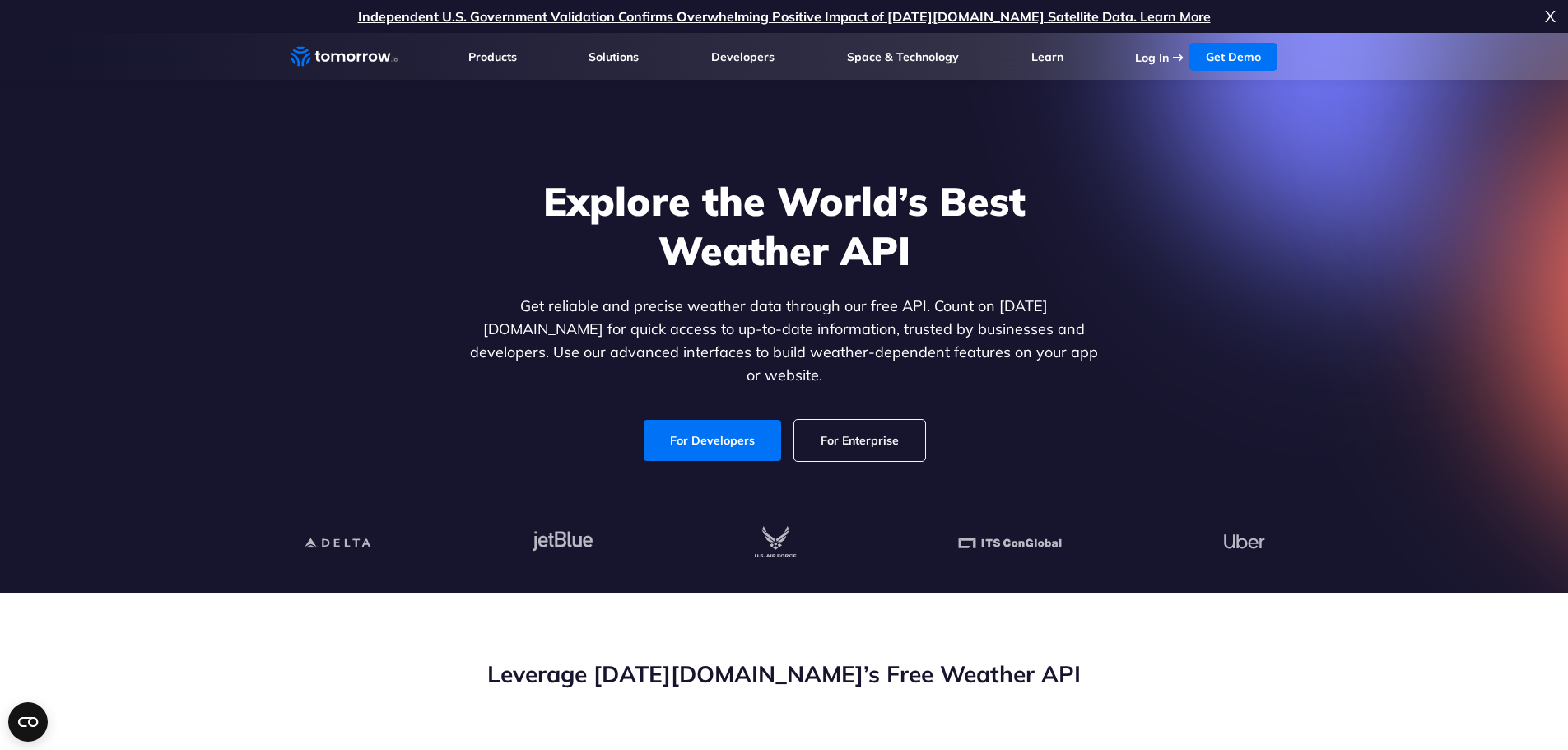
click at [1150, 51] on link "Log In" at bounding box center [1152, 57] width 34 height 15
